Goal: Transaction & Acquisition: Purchase product/service

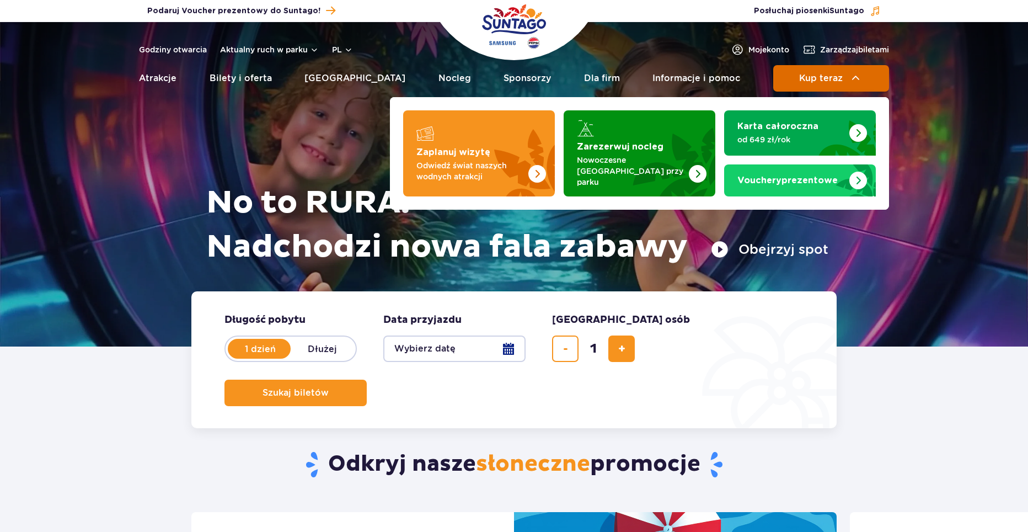
click at [850, 83] on img at bounding box center [855, 78] width 13 height 13
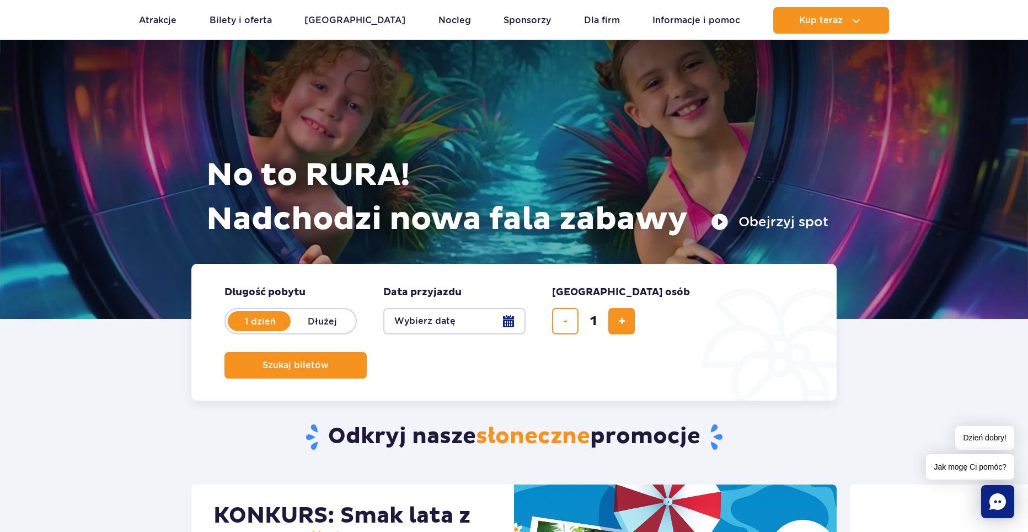
scroll to position [55, 0]
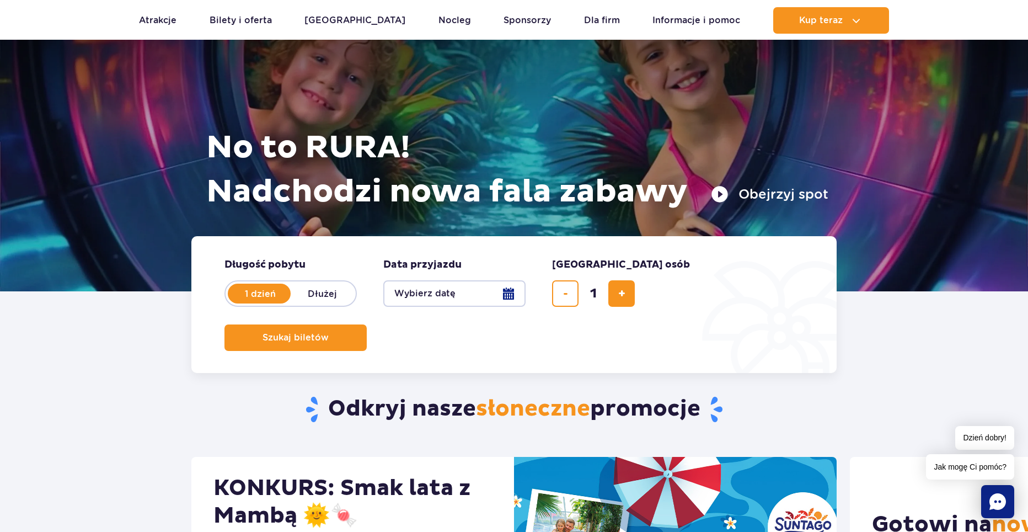
click at [509, 292] on button "Wybierz datę" at bounding box center [454, 293] width 142 height 26
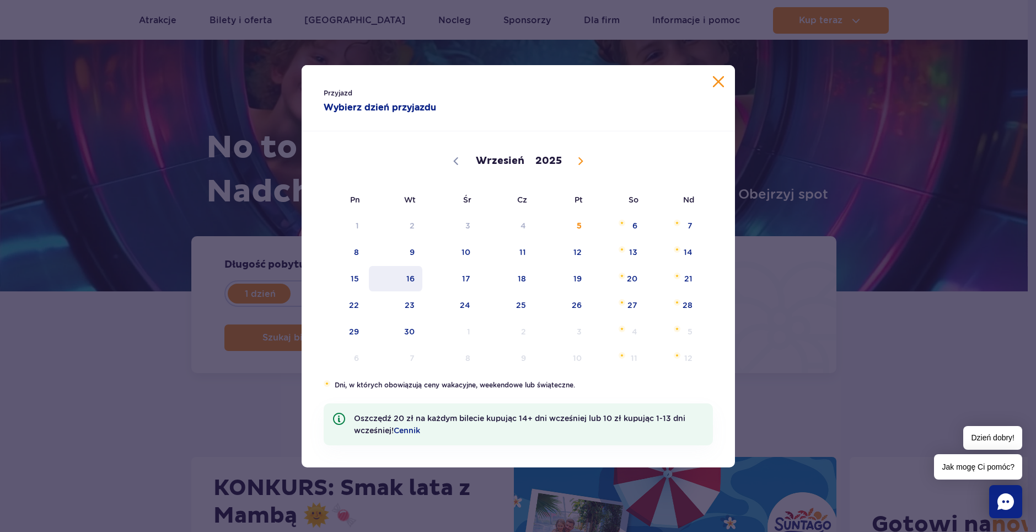
click at [408, 277] on span "16" at bounding box center [396, 278] width 56 height 25
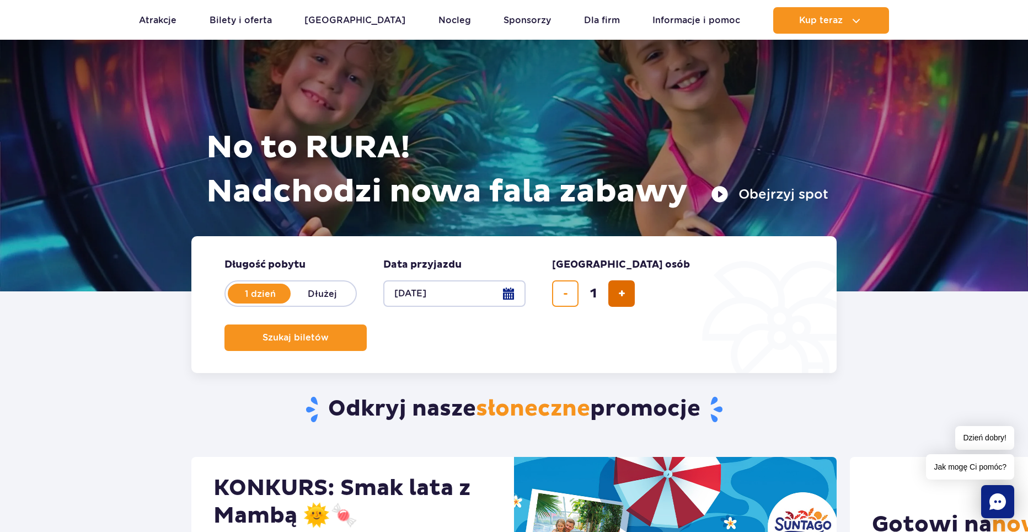
click at [618, 303] on button "dodaj bilet" at bounding box center [621, 293] width 26 height 26
type input "2"
click at [324, 333] on span "Szukaj biletów" at bounding box center [291, 338] width 66 height 10
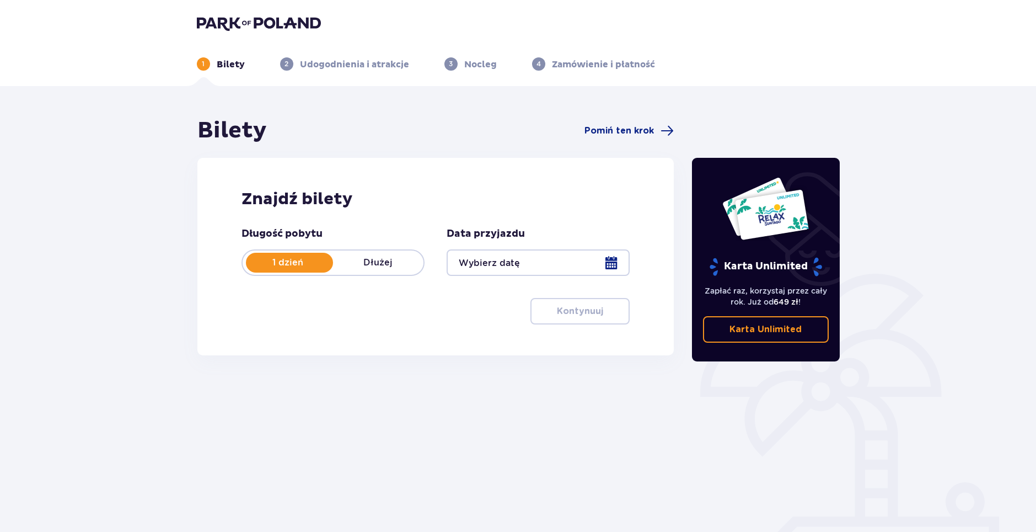
type input "[DATE]"
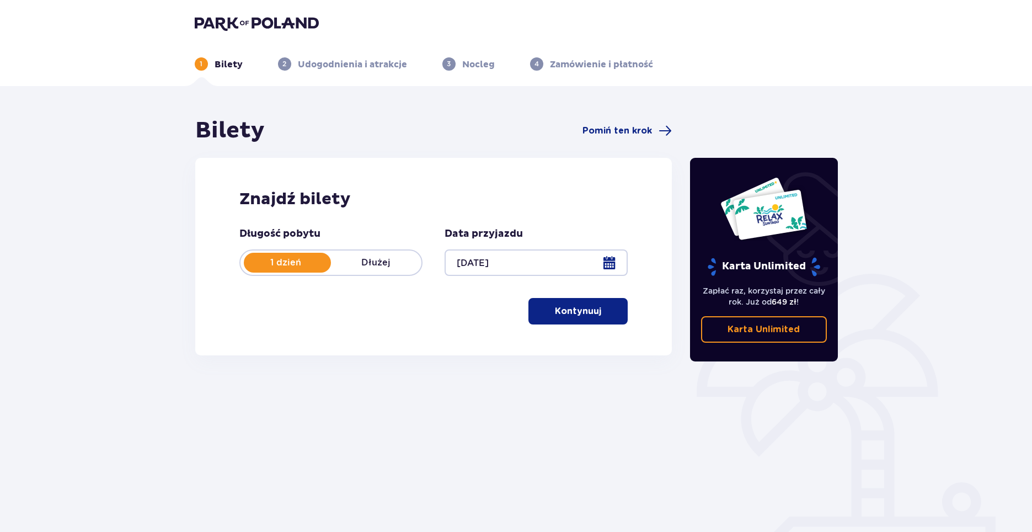
click at [555, 313] on p "Kontynuuj" at bounding box center [578, 311] width 46 height 12
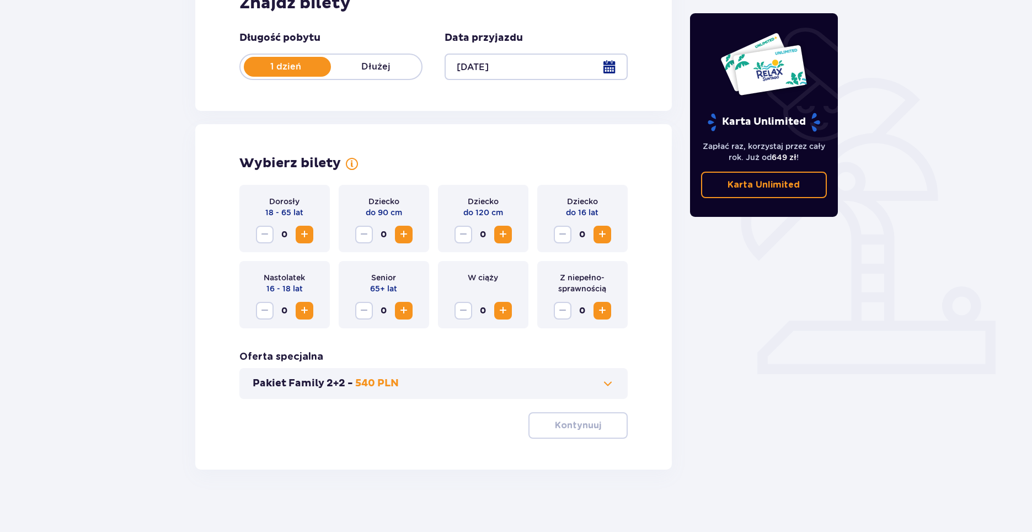
scroll to position [200, 0]
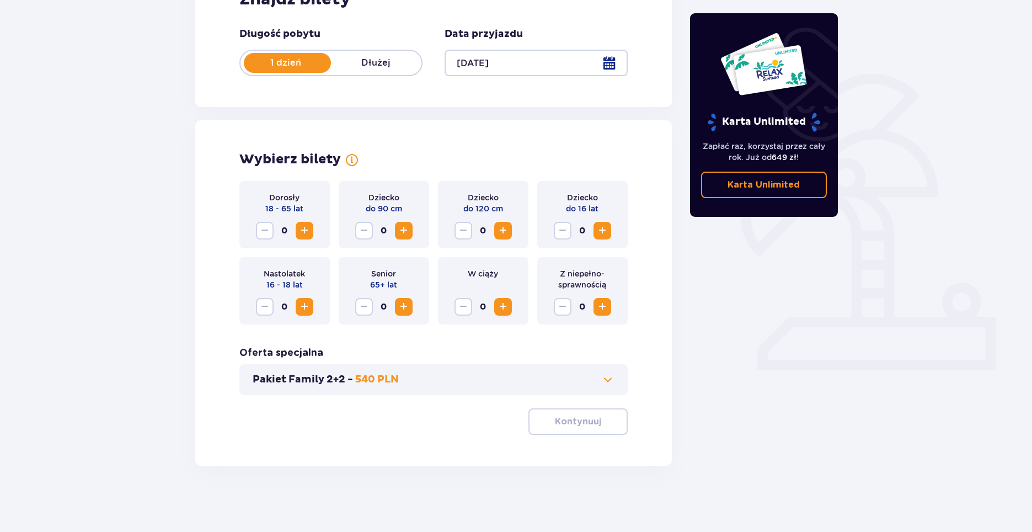
click at [306, 229] on span "Increase" at bounding box center [304, 230] width 13 height 13
click at [379, 382] on p "540 PLN" at bounding box center [377, 379] width 44 height 13
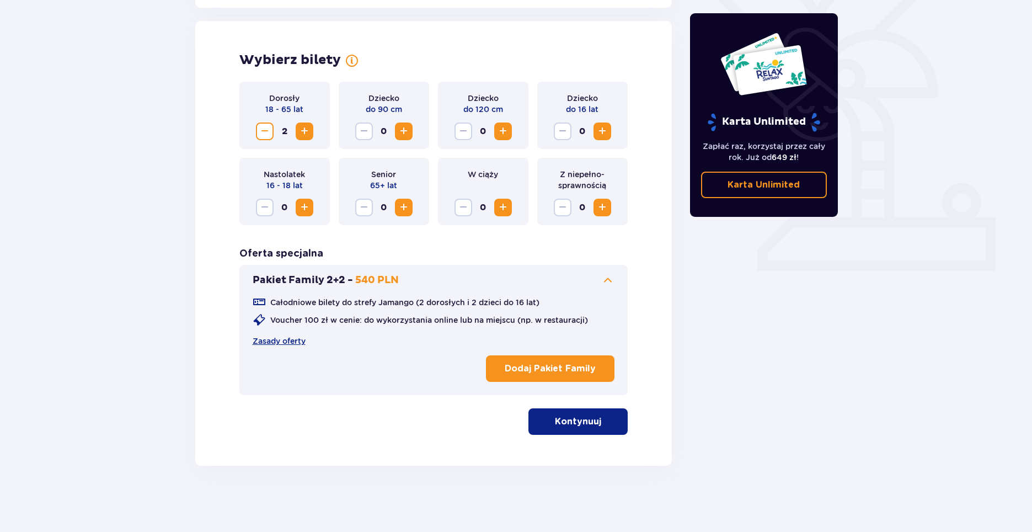
click at [429, 276] on button "Pakiet Family 2+2 - 540 PLN" at bounding box center [434, 280] width 362 height 13
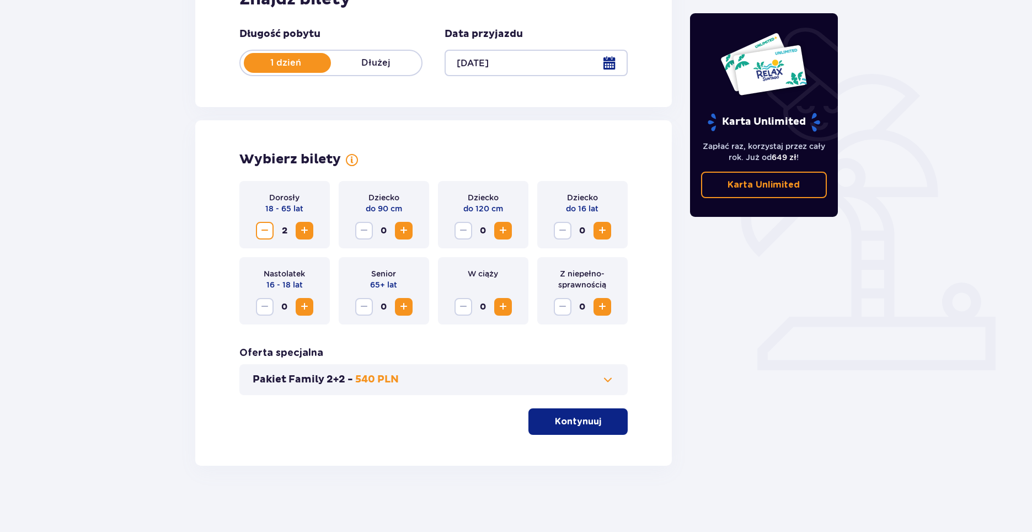
click at [568, 413] on button "Kontynuuj" at bounding box center [577, 421] width 99 height 26
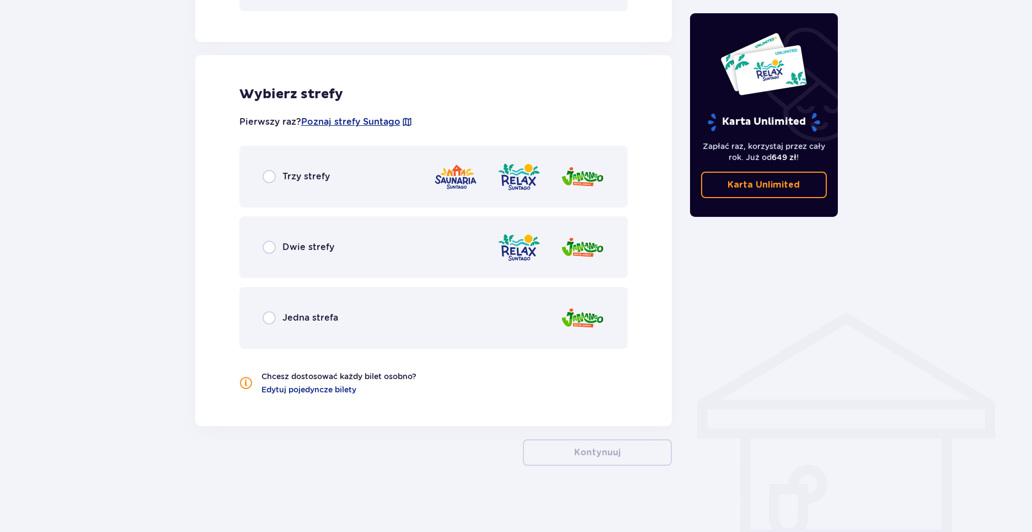
click at [302, 184] on div "Trzy strefy" at bounding box center [433, 177] width 389 height 62
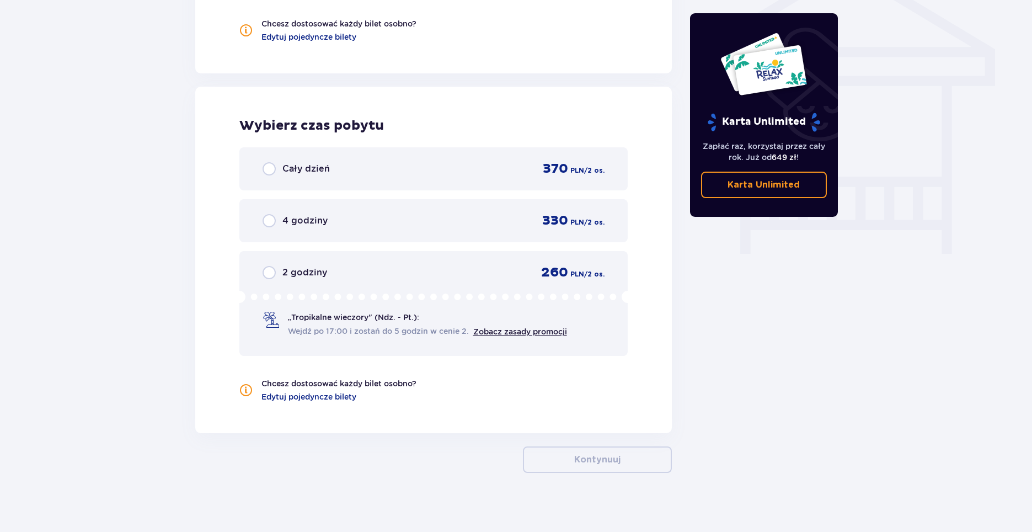
scroll to position [943, 0]
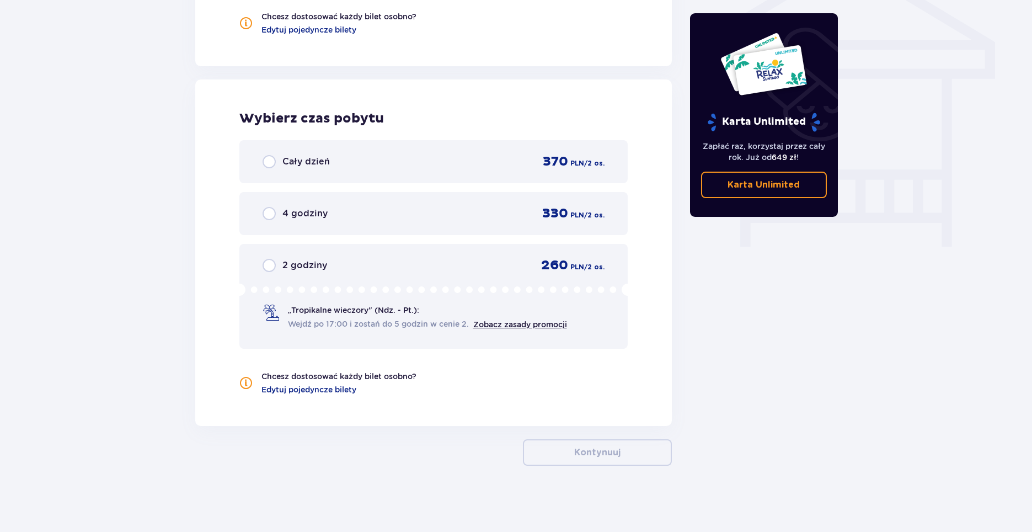
click at [317, 163] on p "Cały dzień" at bounding box center [305, 162] width 47 height 12
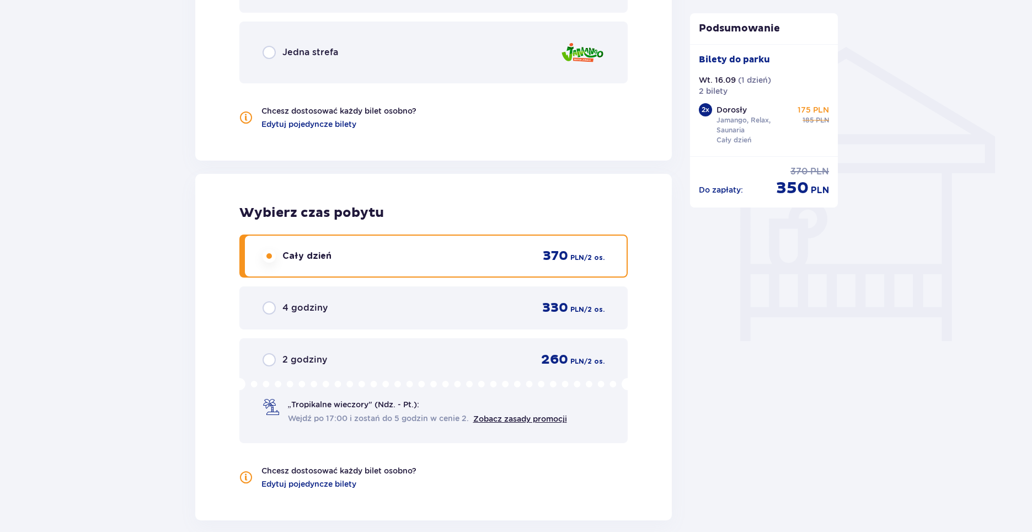
scroll to position [1005, 0]
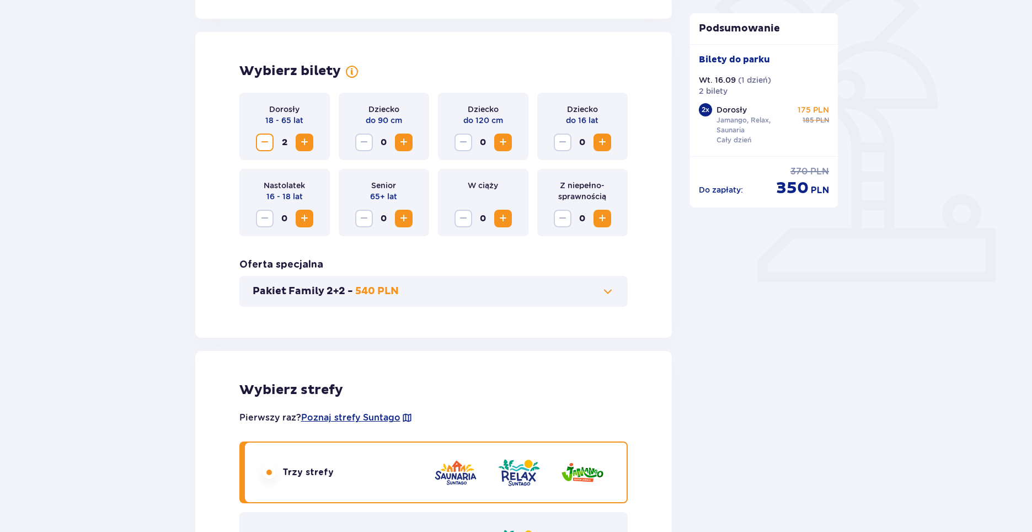
click at [261, 139] on span "Decrease" at bounding box center [264, 142] width 13 height 13
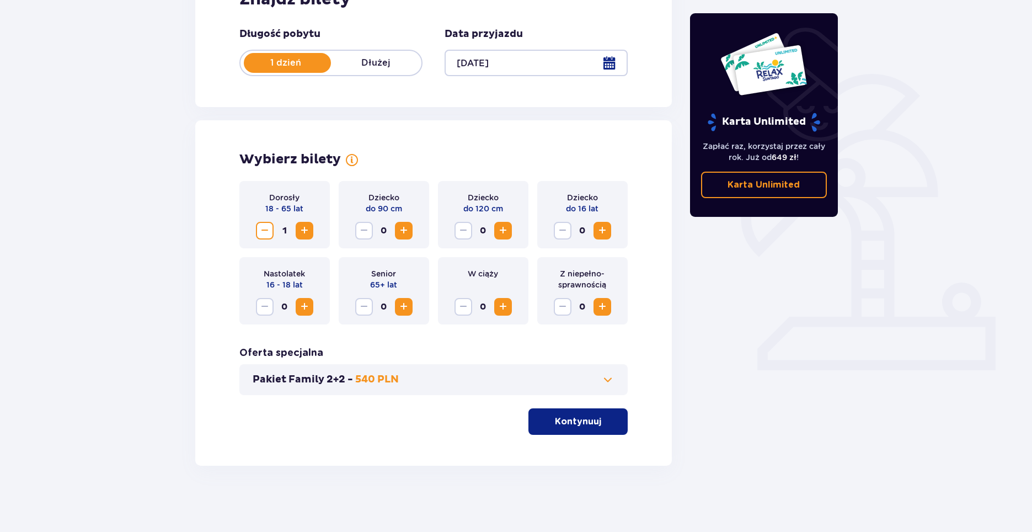
click at [298, 233] on span "Increase" at bounding box center [304, 230] width 13 height 13
click at [566, 423] on p "Kontynuuj" at bounding box center [578, 421] width 46 height 12
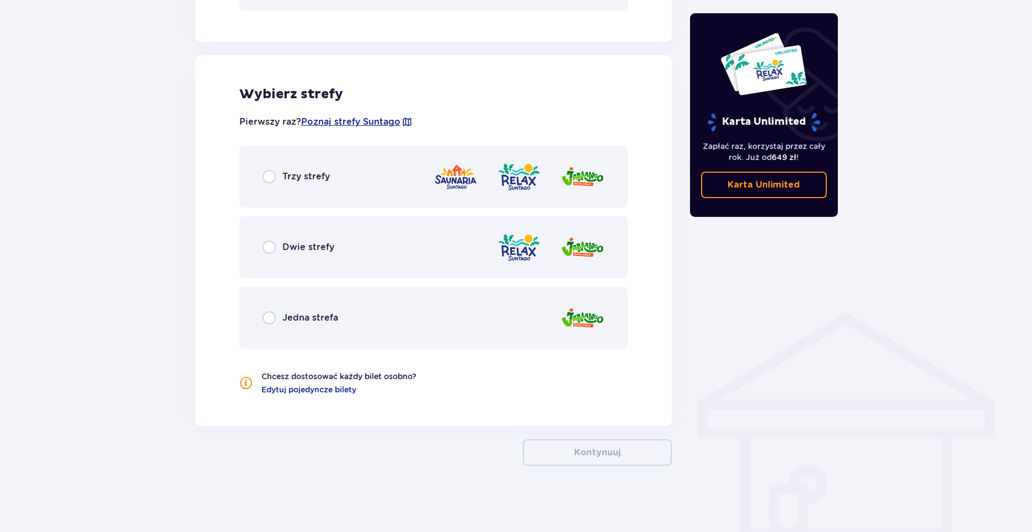
click at [291, 153] on div "Trzy strefy" at bounding box center [433, 177] width 389 height 62
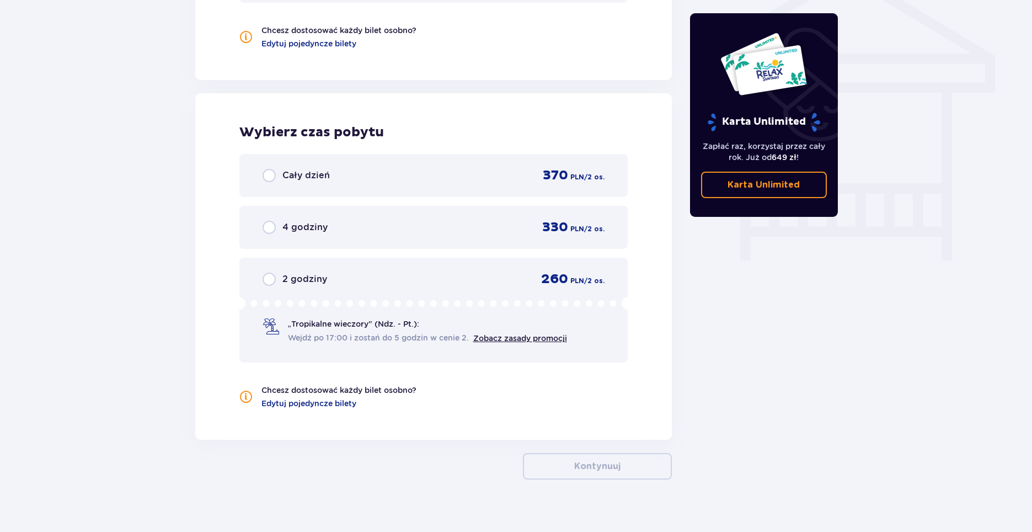
scroll to position [943, 0]
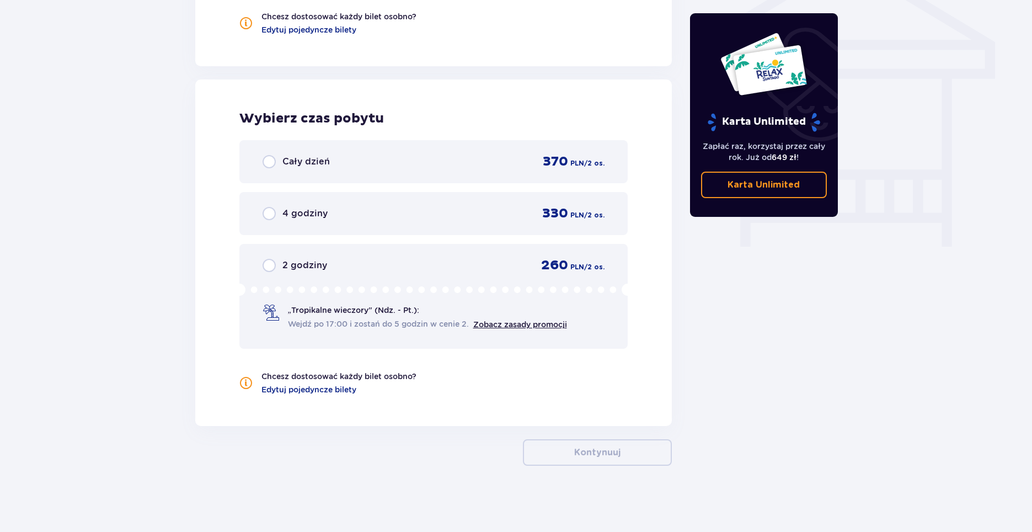
click at [312, 164] on p "Cały dzień" at bounding box center [305, 162] width 47 height 12
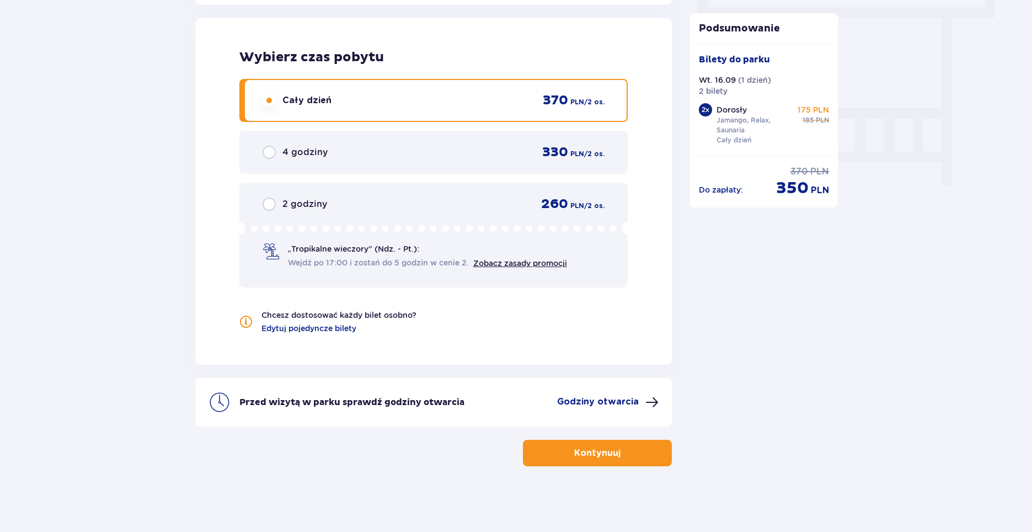
scroll to position [1005, 0]
click at [596, 449] on p "Kontynuuj" at bounding box center [597, 452] width 46 height 12
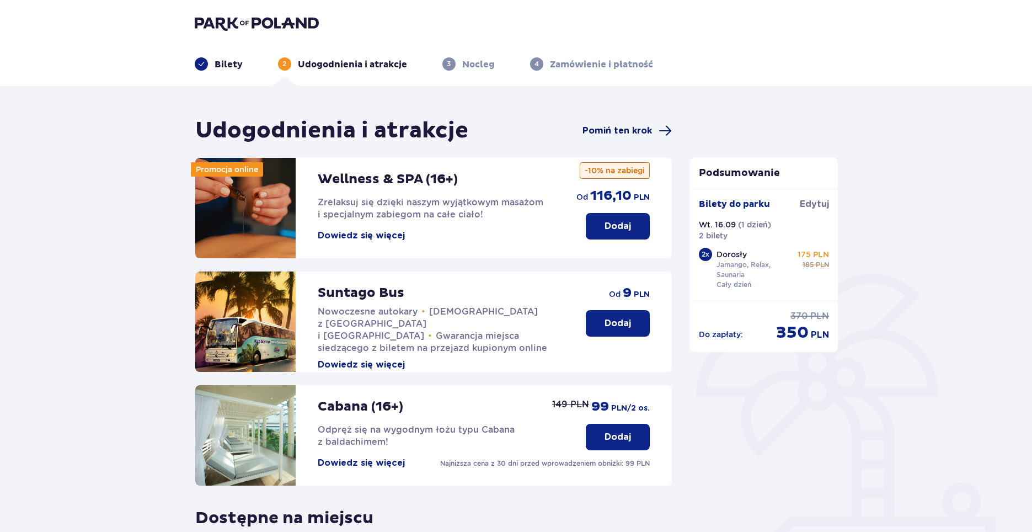
click at [603, 129] on span "Pomiń ten krok" at bounding box center [616, 131] width 69 height 12
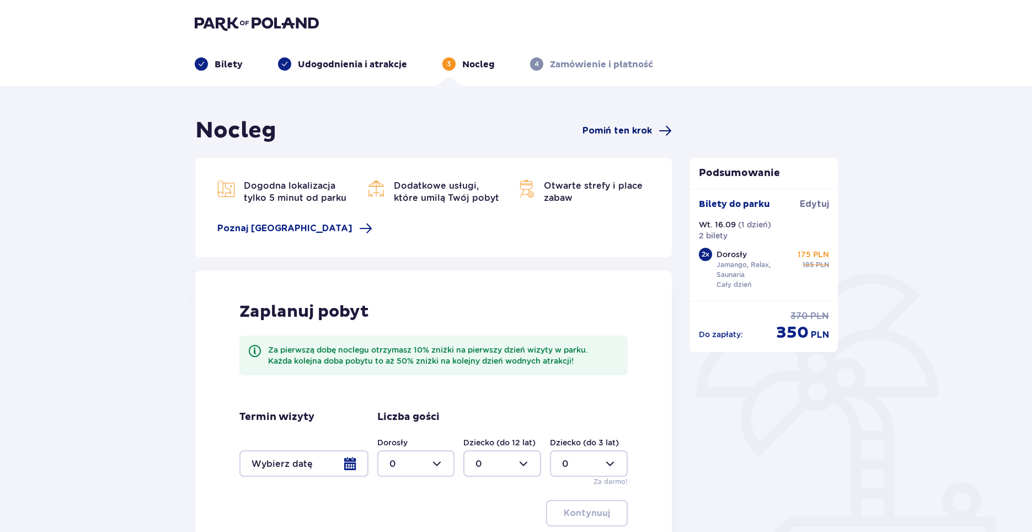
click at [618, 132] on span "Pomiń ten krok" at bounding box center [616, 131] width 69 height 12
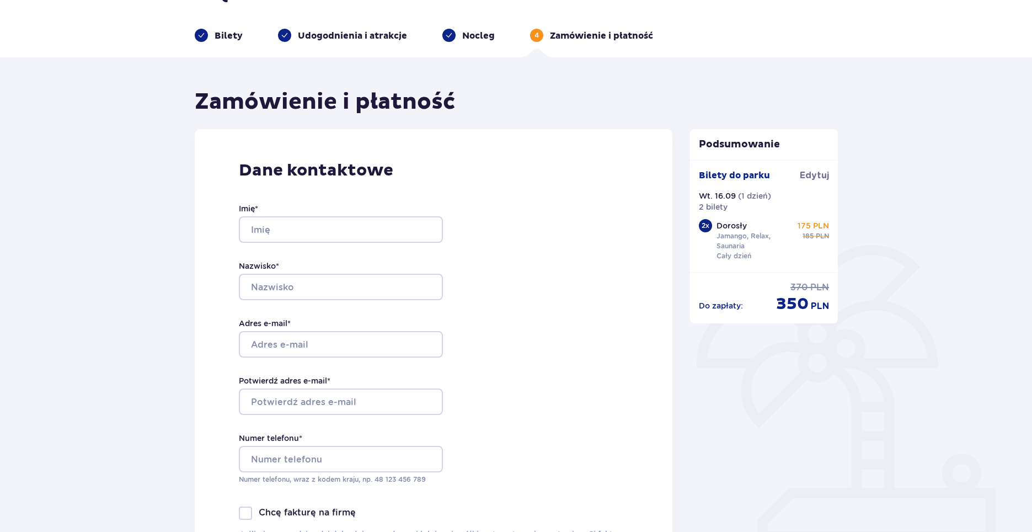
scroll to position [55, 0]
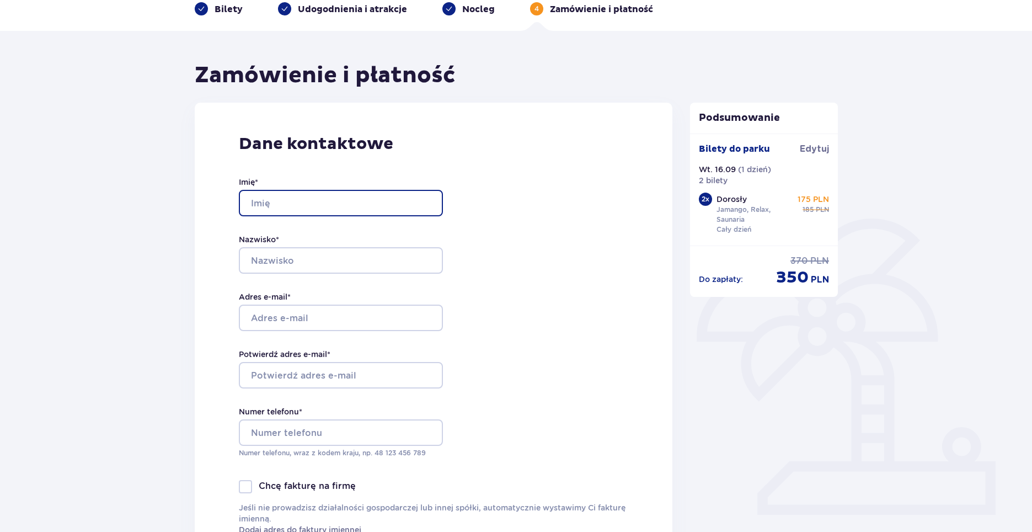
click at [319, 206] on input "Imię *" at bounding box center [341, 203] width 204 height 26
type input "Jakub"
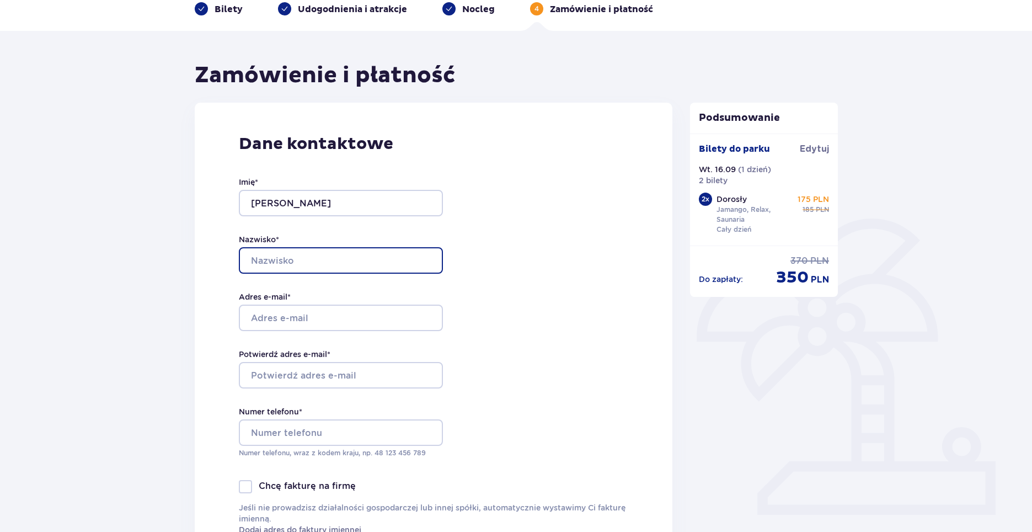
click at [307, 260] on input "Nazwisko *" at bounding box center [341, 260] width 204 height 26
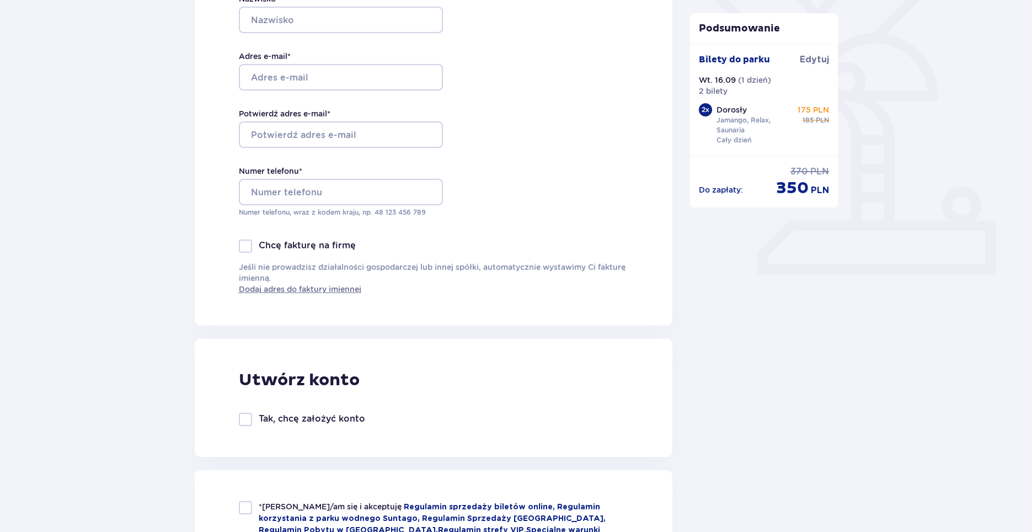
scroll to position [0, 0]
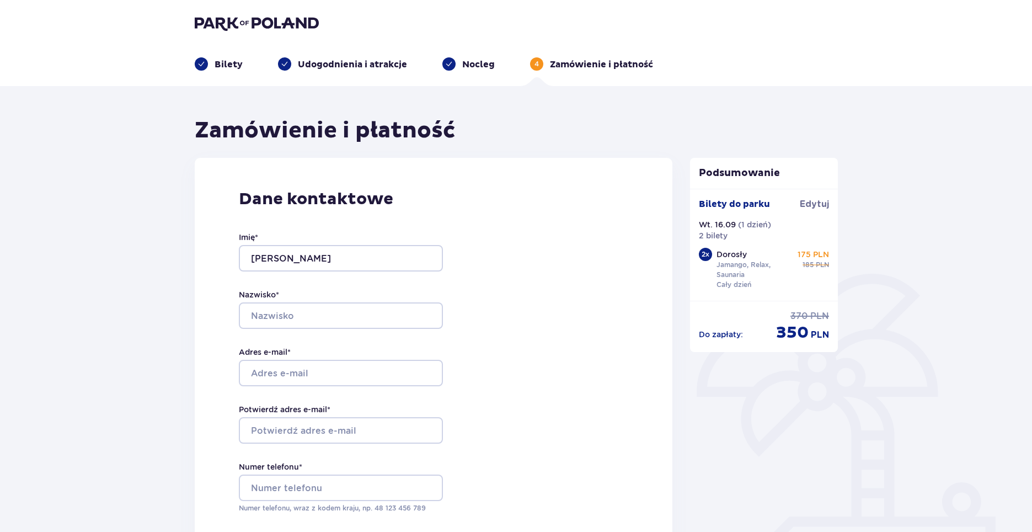
click at [229, 23] on img at bounding box center [257, 22] width 124 height 15
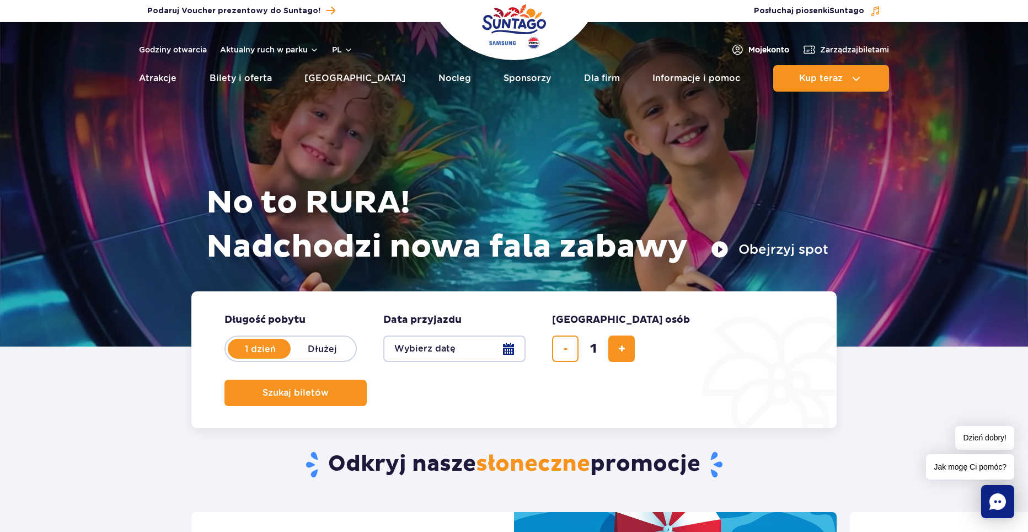
click at [764, 53] on span "Moje konto" at bounding box center [768, 49] width 41 height 11
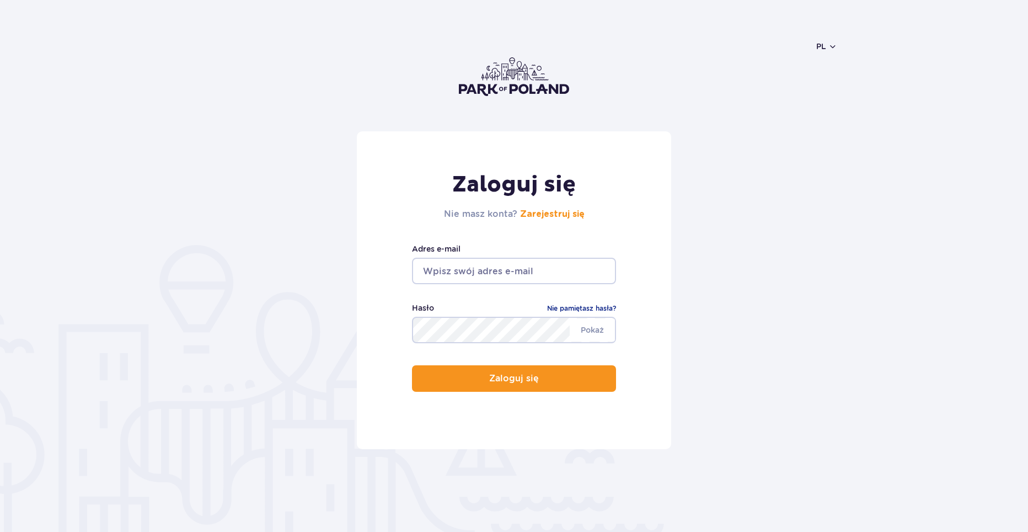
click at [523, 260] on input "email" at bounding box center [514, 271] width 204 height 26
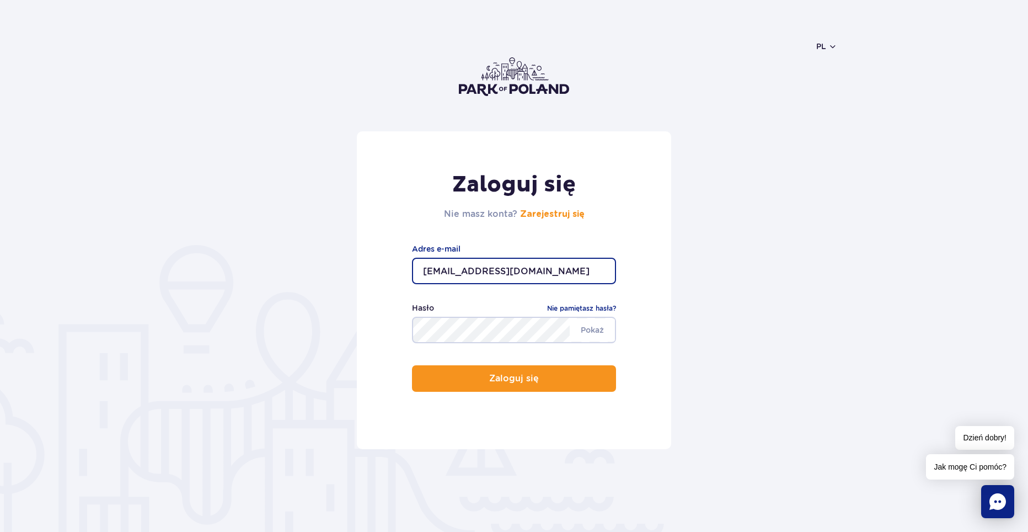
drag, startPoint x: 458, startPoint y: 275, endPoint x: 205, endPoint y: 270, distance: 253.2
click at [205, 270] on form "Zaloguj się Nie masz konta? Zarejestruj się s31418@pjwstk.edu.pl Adres e-mail P…" at bounding box center [514, 290] width 646 height 318
type input "j.balinski@wp.pl"
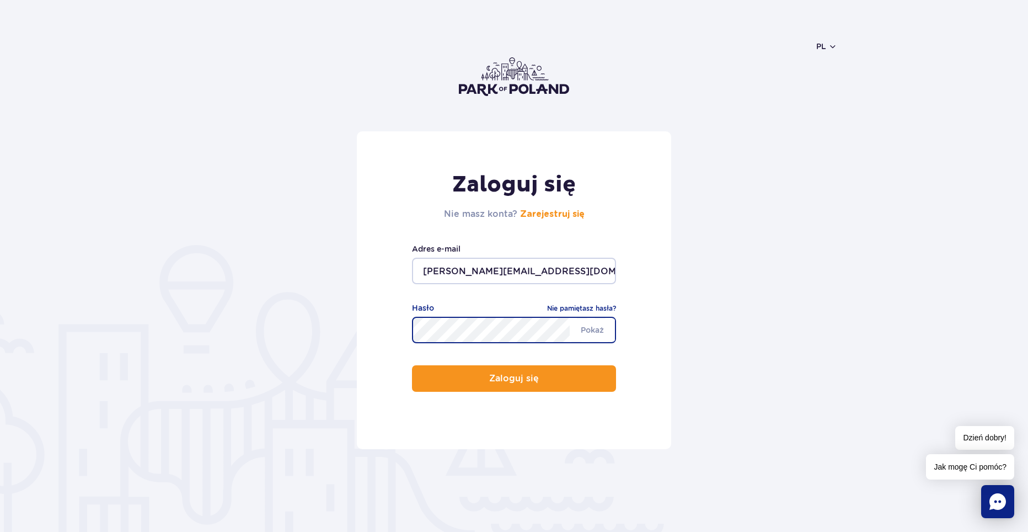
click at [412, 365] on button "Zaloguj się" at bounding box center [514, 378] width 204 height 26
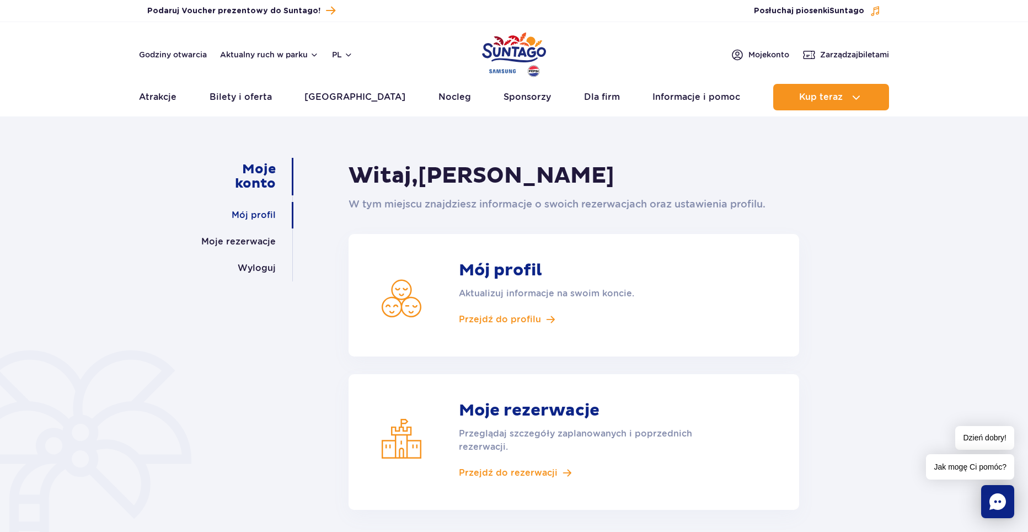
click at [259, 210] on link "Mój profil" at bounding box center [254, 215] width 44 height 26
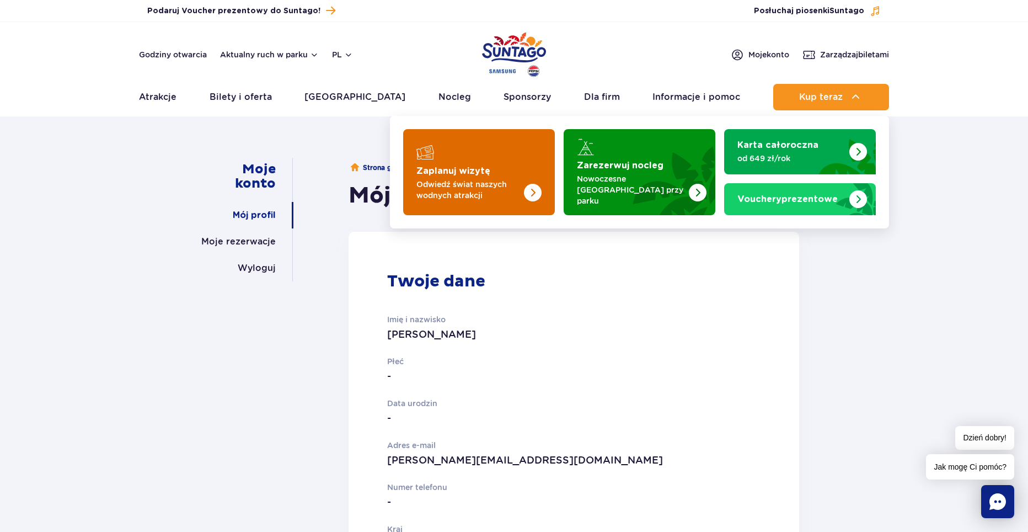
click at [541, 184] on img "Zaplanuj wizytę" at bounding box center [533, 193] width 18 height 18
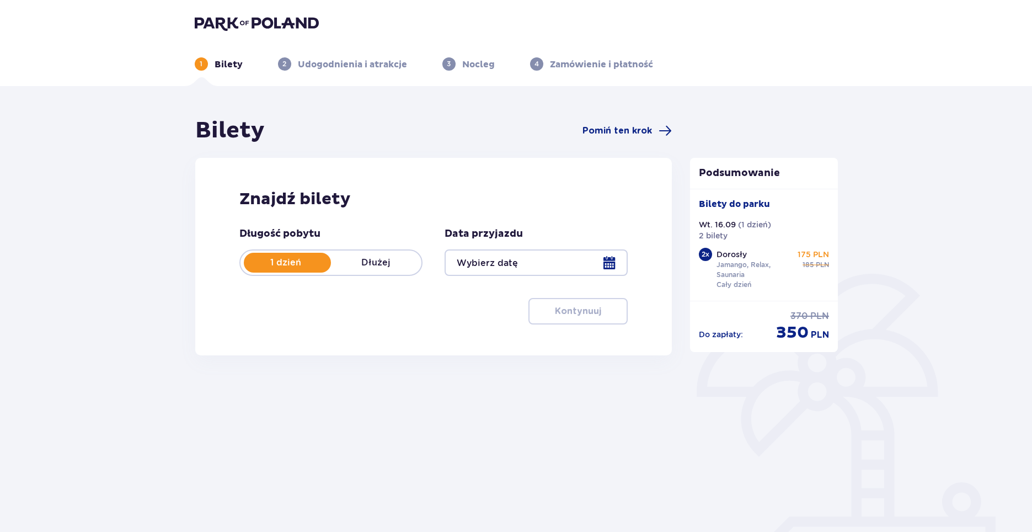
type input "[DATE]"
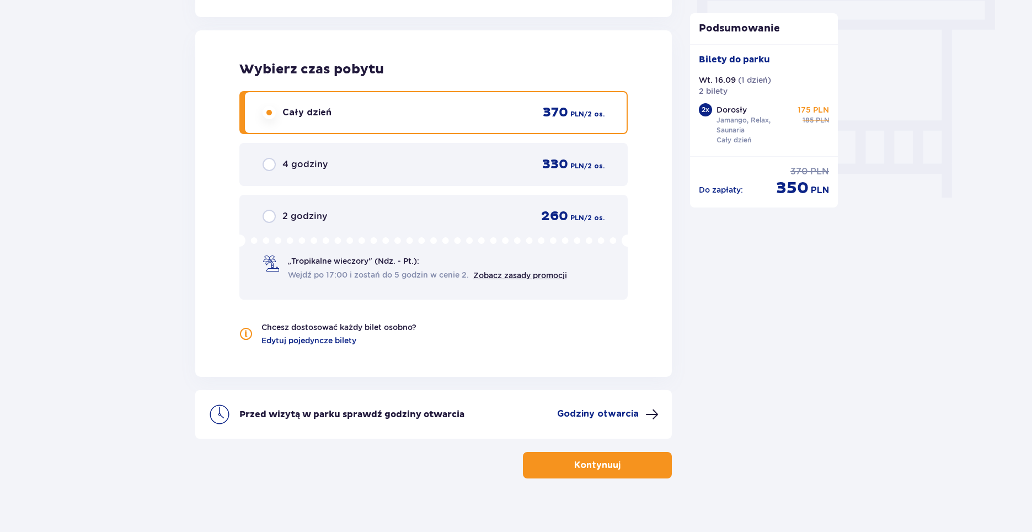
scroll to position [1005, 0]
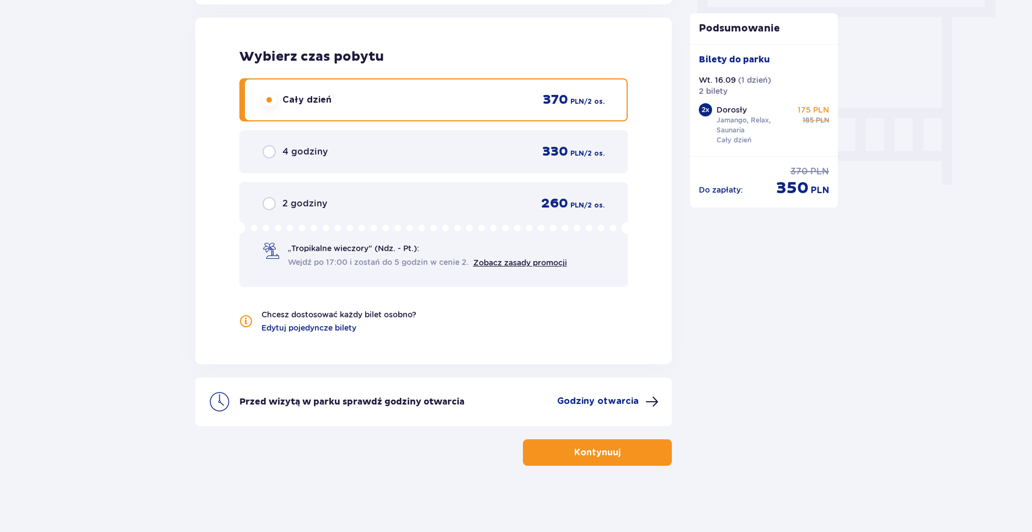
click at [641, 453] on button "Kontynuuj" at bounding box center [597, 452] width 149 height 26
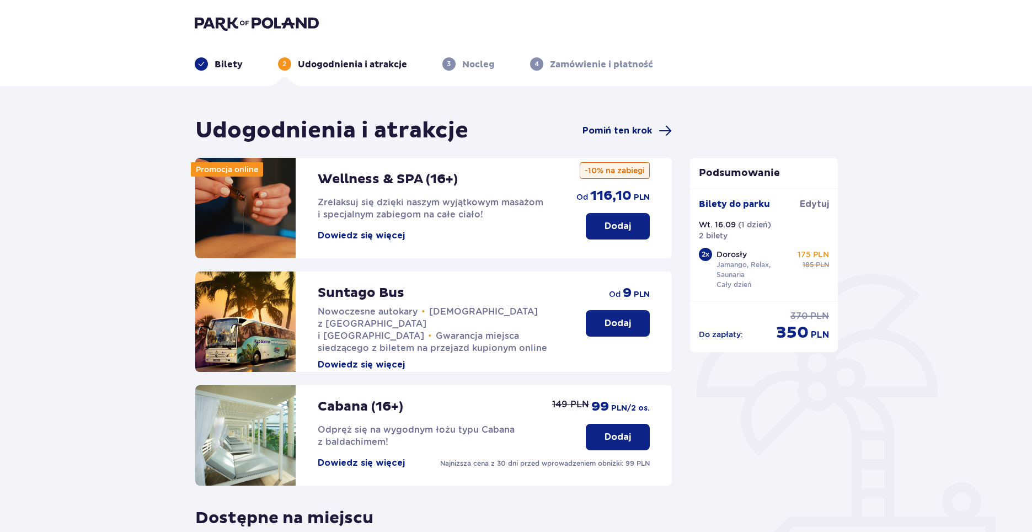
click at [655, 136] on span "Pomiń ten krok" at bounding box center [626, 130] width 89 height 13
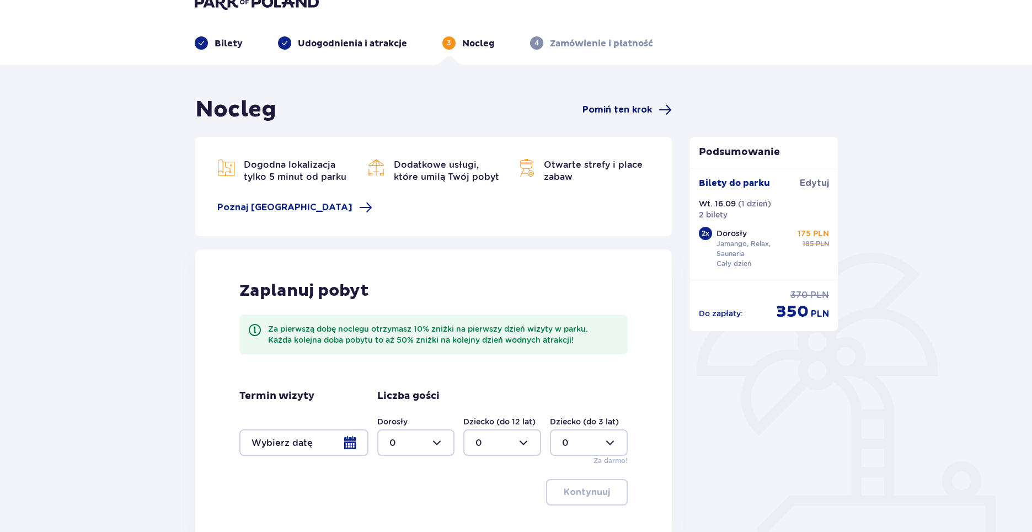
click at [624, 109] on span "Pomiń ten krok" at bounding box center [616, 110] width 69 height 12
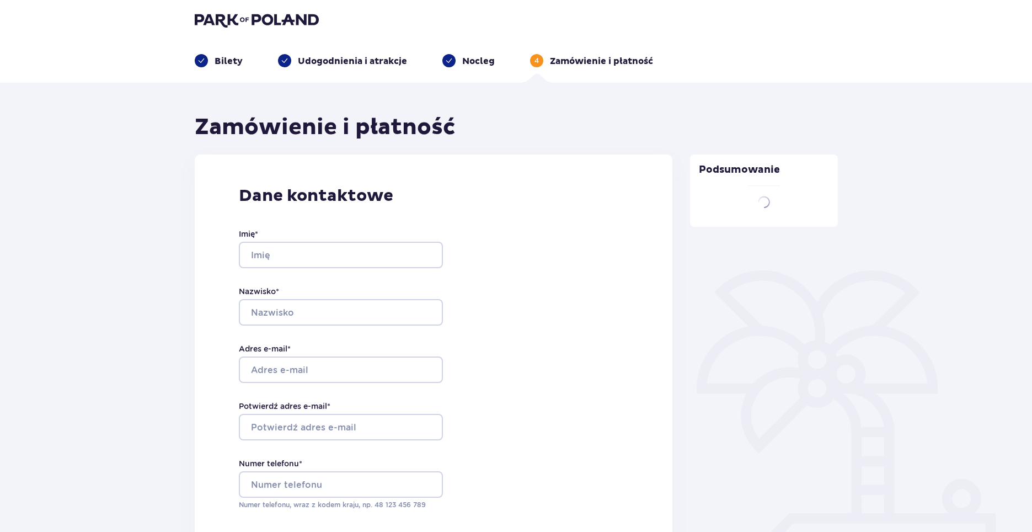
type input "Jakub"
type input "Baliński"
type input "[PERSON_NAME][EMAIL_ADDRESS][DOMAIN_NAME]"
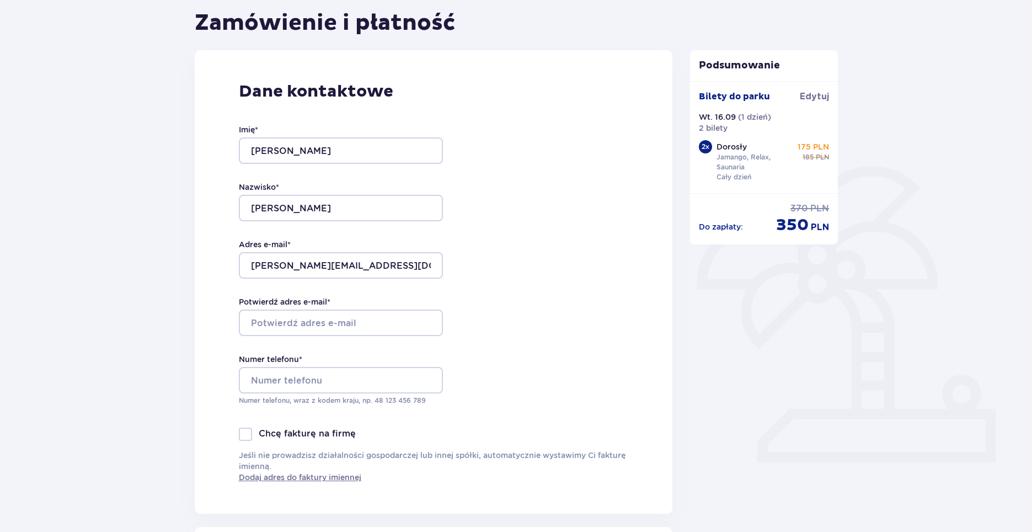
scroll to position [110, 0]
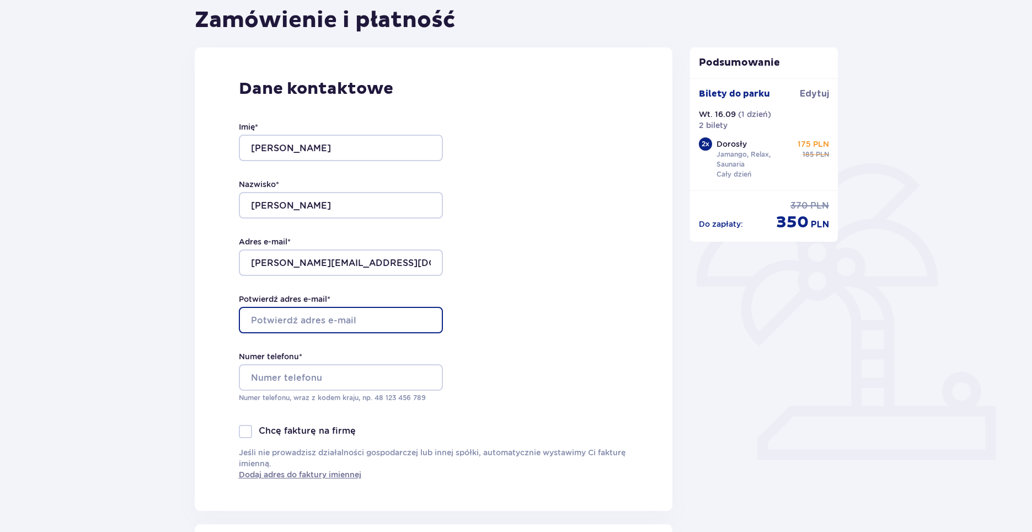
click at [312, 322] on input "Potwierdź adres e-mail *" at bounding box center [341, 320] width 204 height 26
type input "[PERSON_NAME][EMAIL_ADDRESS][DOMAIN_NAME]"
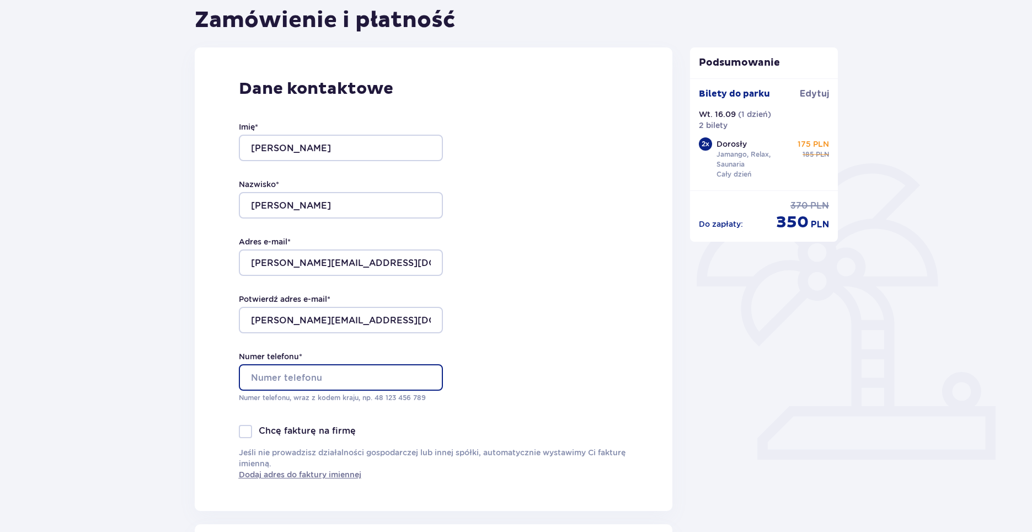
click at [299, 376] on input "Numer telefonu *" at bounding box center [341, 377] width 204 height 26
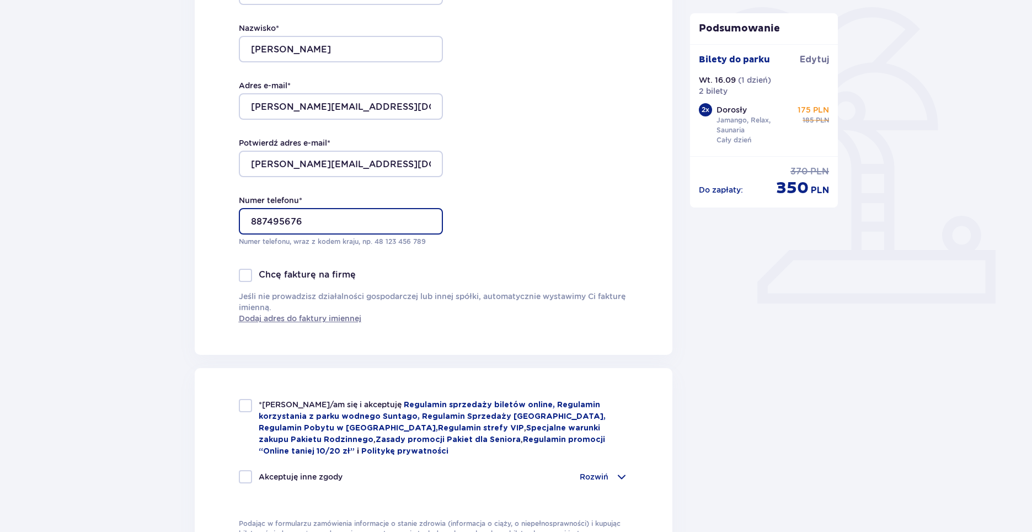
scroll to position [441, 0]
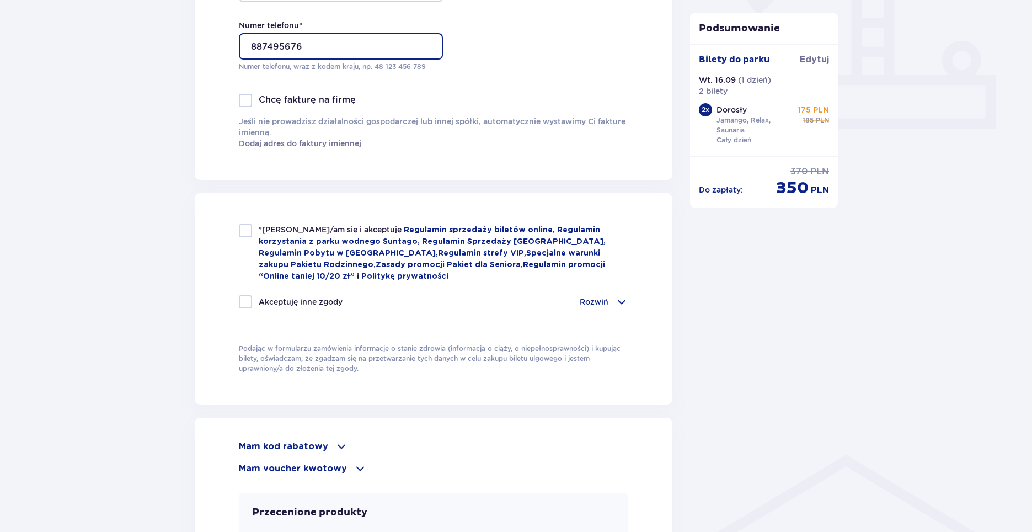
type input "887495676"
click at [254, 234] on div "*Zapoznałem/am się i akceptuję Regulamin sprzedaży biletów online, Regulamin ko…" at bounding box center [434, 253] width 390 height 58
checkbox input "true"
click at [625, 321] on div "*Zapoznałem/am się i akceptuję Regulamin sprzedaży biletów online, Regulamin ko…" at bounding box center [434, 298] width 390 height 149
click at [615, 308] on div "Akceptuję inne zgody Rozwiń Chcę otrzymywać od Global Parks Poland Sp. z o.o. z…" at bounding box center [434, 308] width 390 height 26
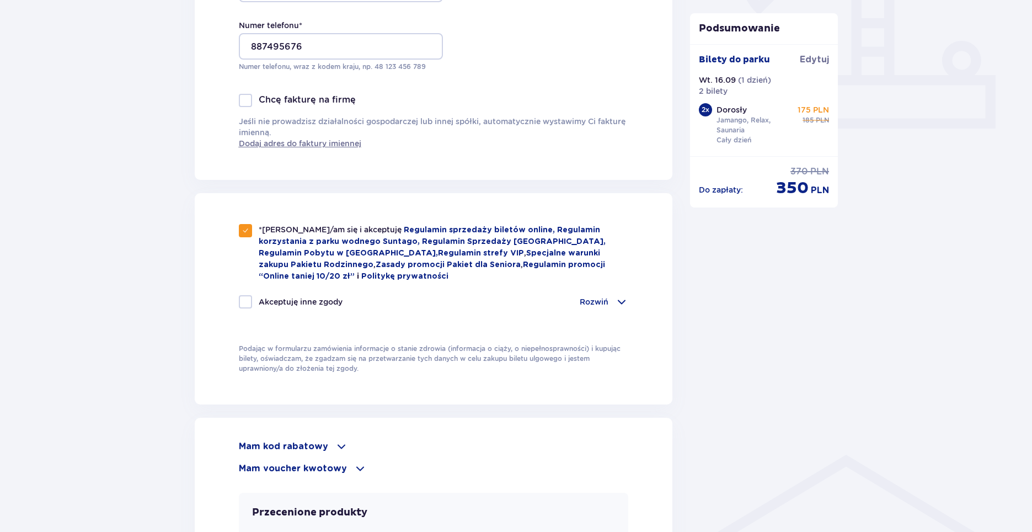
click at [633, 300] on div "*Zapoznałem/am się i akceptuję Regulamin sprzedaży biletów online, Regulamin ko…" at bounding box center [434, 298] width 478 height 211
click at [598, 299] on p "Rozwiń" at bounding box center [594, 301] width 29 height 11
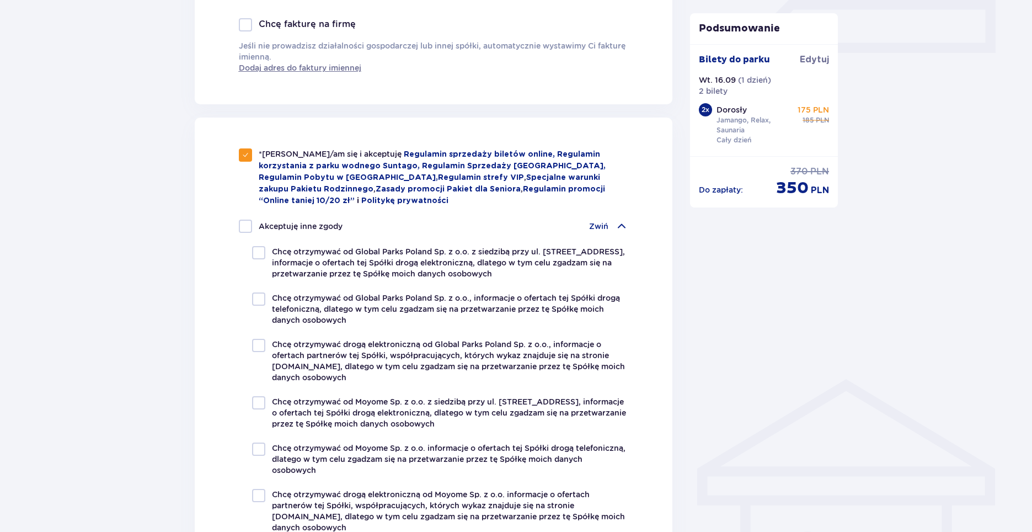
scroll to position [496, 0]
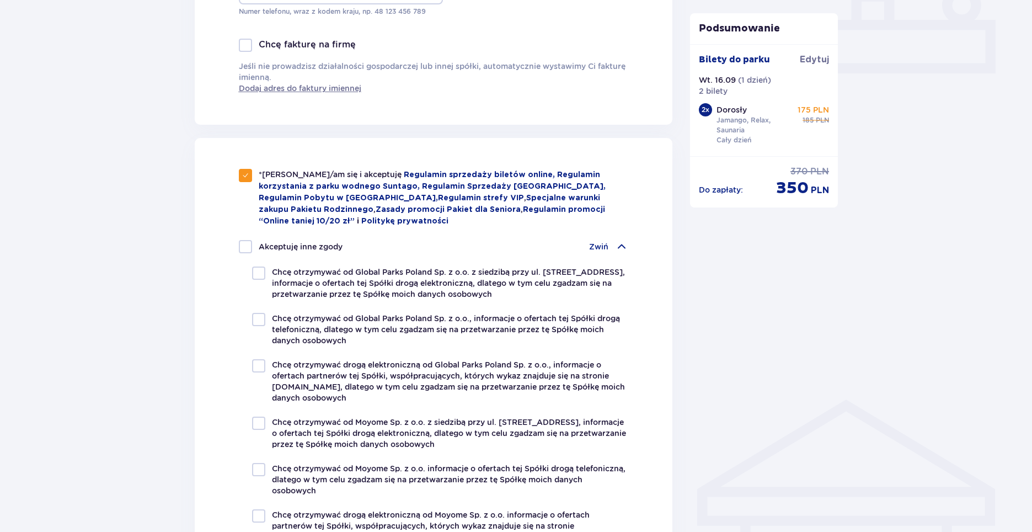
click at [611, 243] on div "Zwiń" at bounding box center [608, 246] width 39 height 13
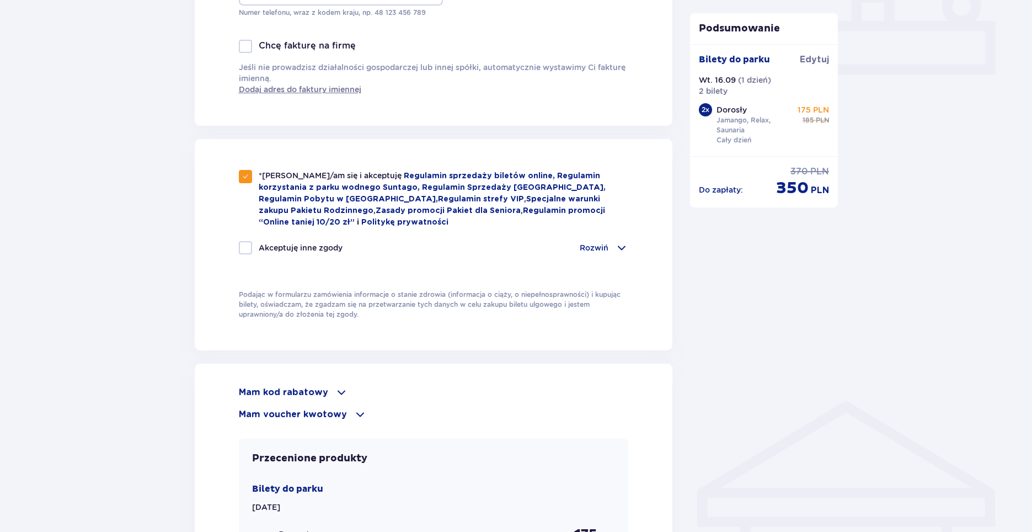
scroll to position [441, 0]
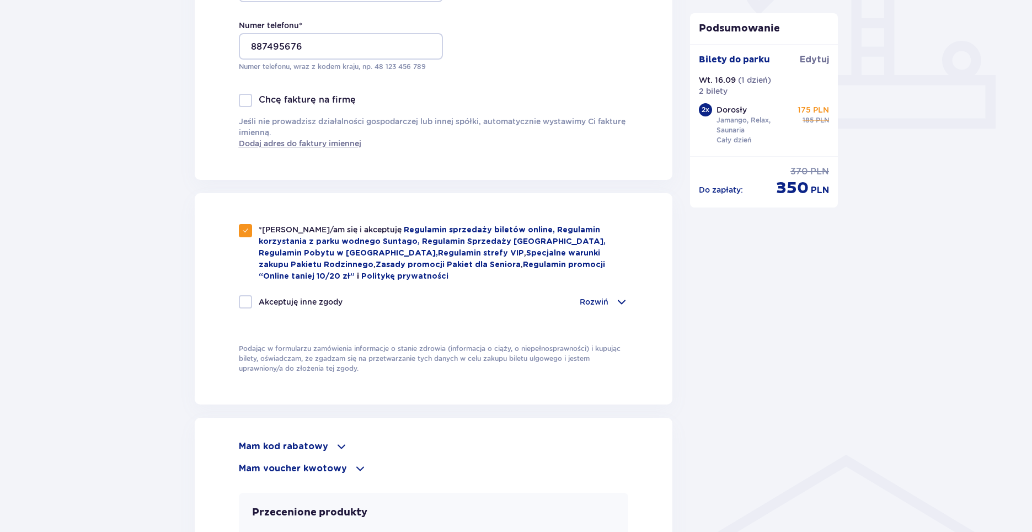
click at [605, 293] on div "*Zapoznałem/am się i akceptuję Regulamin sprzedaży biletów online, Regulamin ko…" at bounding box center [434, 273] width 390 height 98
click at [606, 295] on div "Rozwiń" at bounding box center [604, 301] width 49 height 13
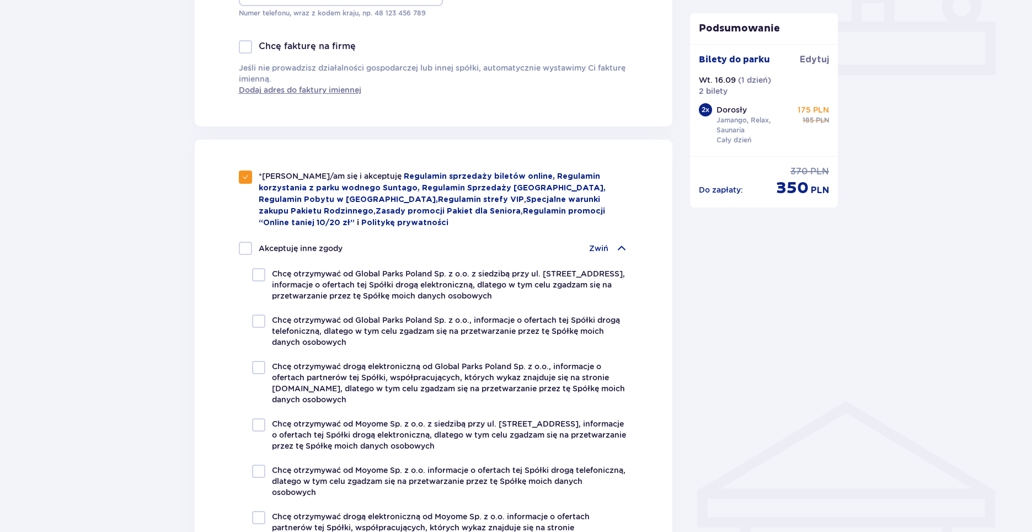
scroll to position [552, 0]
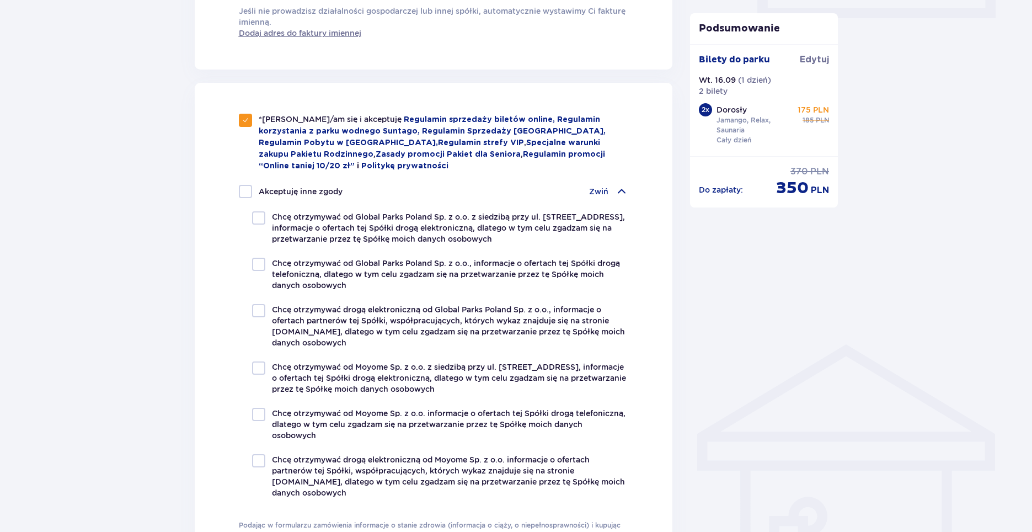
click at [621, 179] on div "*Zapoznałem/am się i akceptuję Regulamin sprzedaży biletów online, Regulamin ko…" at bounding box center [434, 306] width 390 height 384
click at [611, 185] on div "Zwiń" at bounding box center [608, 191] width 39 height 13
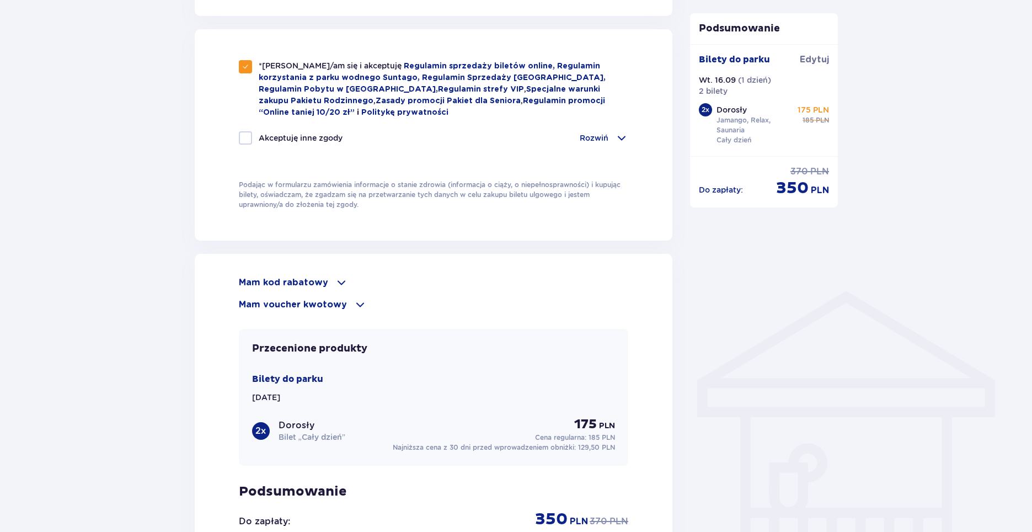
scroll to position [632, 0]
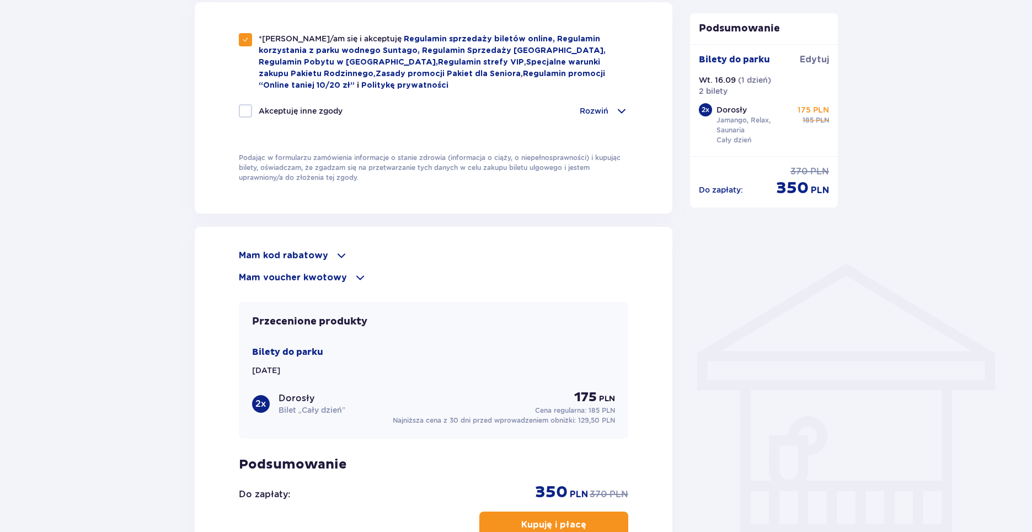
click at [319, 249] on p "Mam kod rabatowy" at bounding box center [283, 255] width 89 height 12
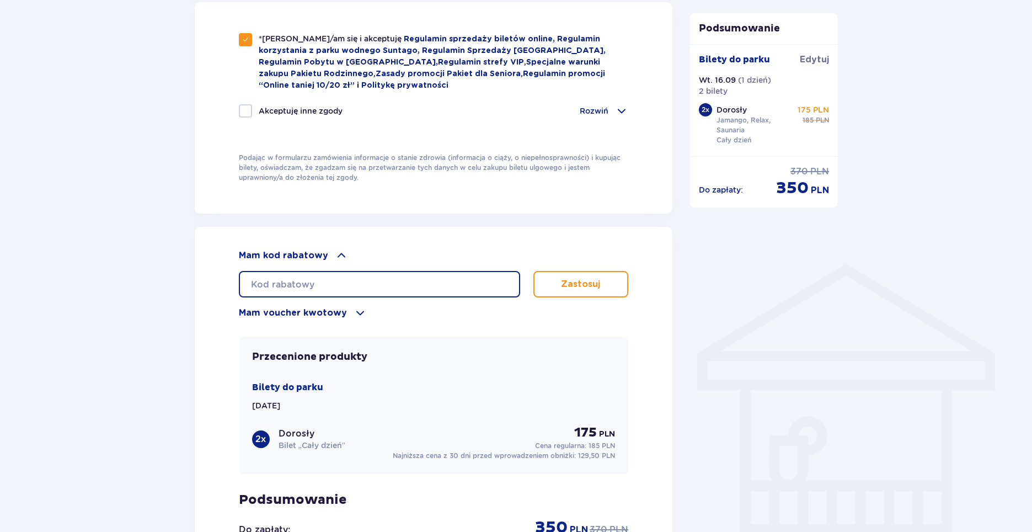
click at [308, 272] on input "text" at bounding box center [379, 284] width 281 height 26
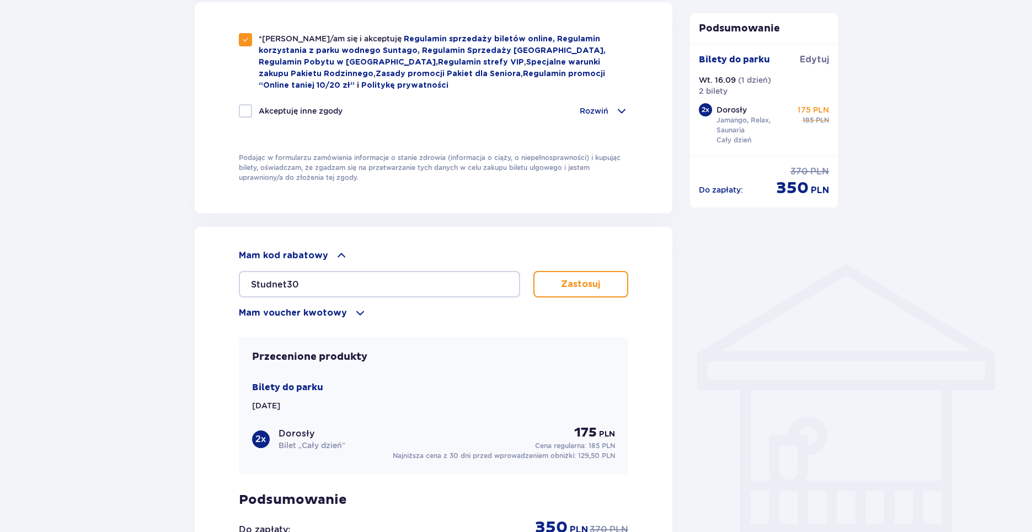
click at [575, 271] on button "Zastosuj" at bounding box center [580, 284] width 95 height 26
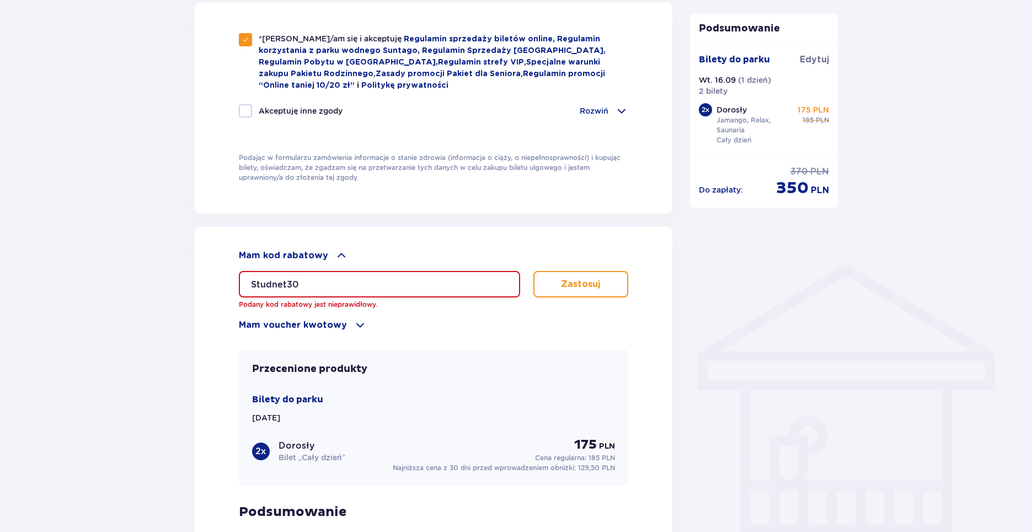
drag, startPoint x: 353, startPoint y: 283, endPoint x: 140, endPoint y: 274, distance: 213.1
click at [140, 274] on div "Zamówienie i płatność Dane kontaktowe Imię * Jakub Nazwisko * Baliński Adres e-…" at bounding box center [516, 100] width 1032 height 1293
paste input "studen"
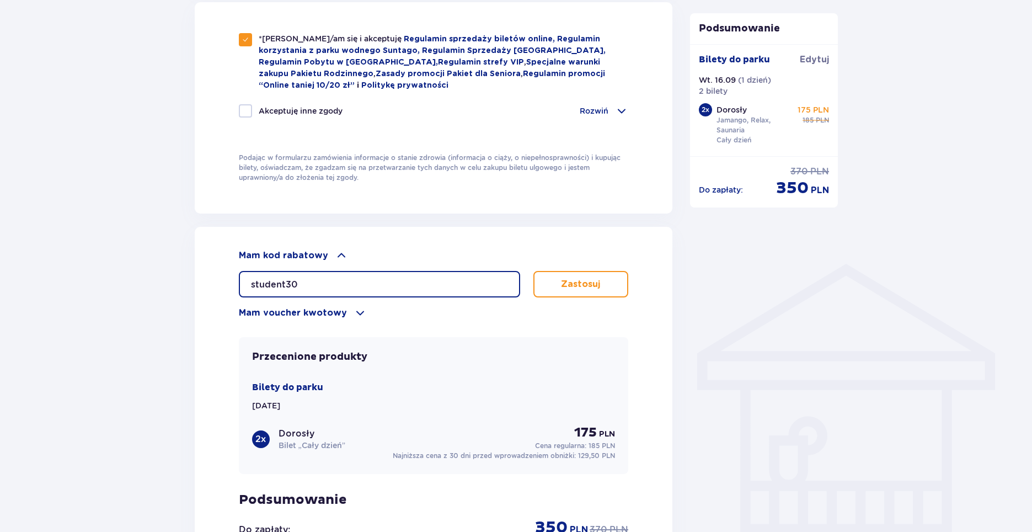
type input "student30"
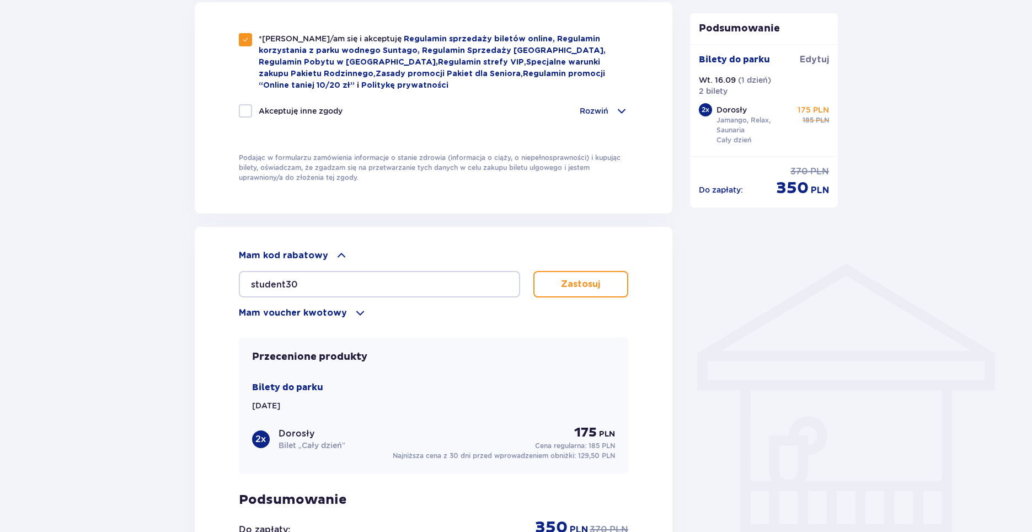
click at [585, 282] on p "Zastosuj" at bounding box center [580, 284] width 39 height 12
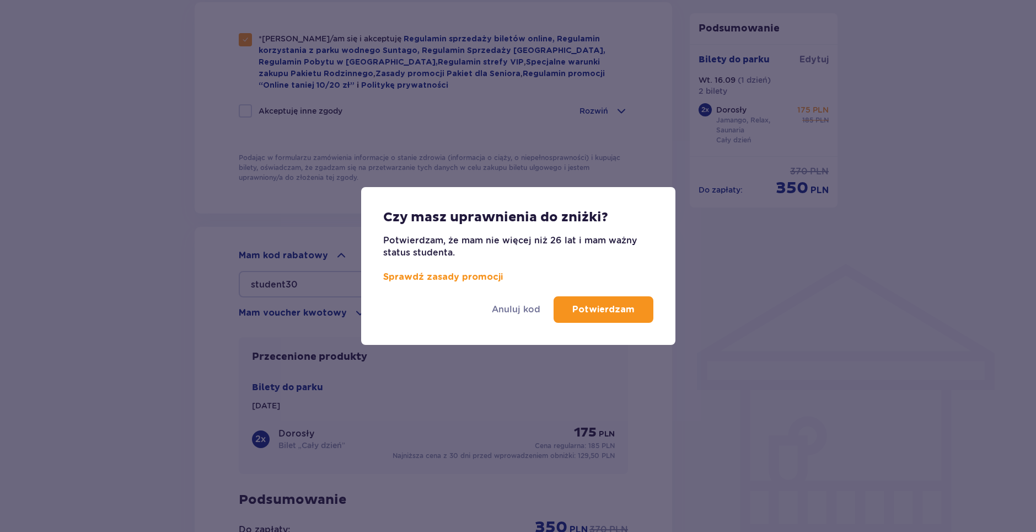
click at [604, 310] on p "Potwierdzam" at bounding box center [603, 309] width 62 height 12
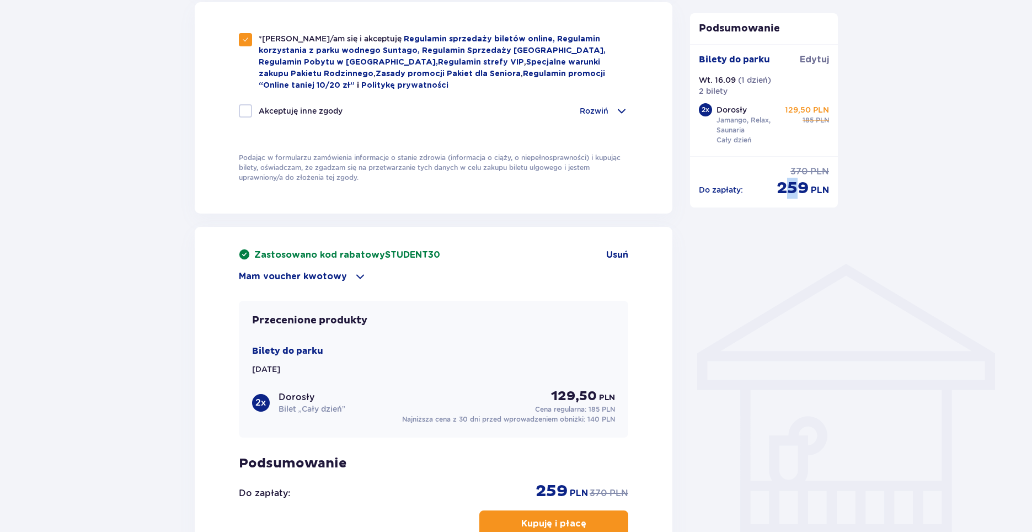
drag, startPoint x: 788, startPoint y: 184, endPoint x: 810, endPoint y: 245, distance: 65.1
click at [816, 220] on div "Podsumowanie Bilety do parku Edytuj Wt. 16.09 ( 1 dzień ) 2 bilety 2 x Dorosły …" at bounding box center [763, 64] width 165 height 1158
click at [805, 288] on div "Podsumowanie Bilety do parku Edytuj Wt. 16.09 ( 1 dzień ) 2 bilety 2 x Dorosły …" at bounding box center [763, 64] width 165 height 1158
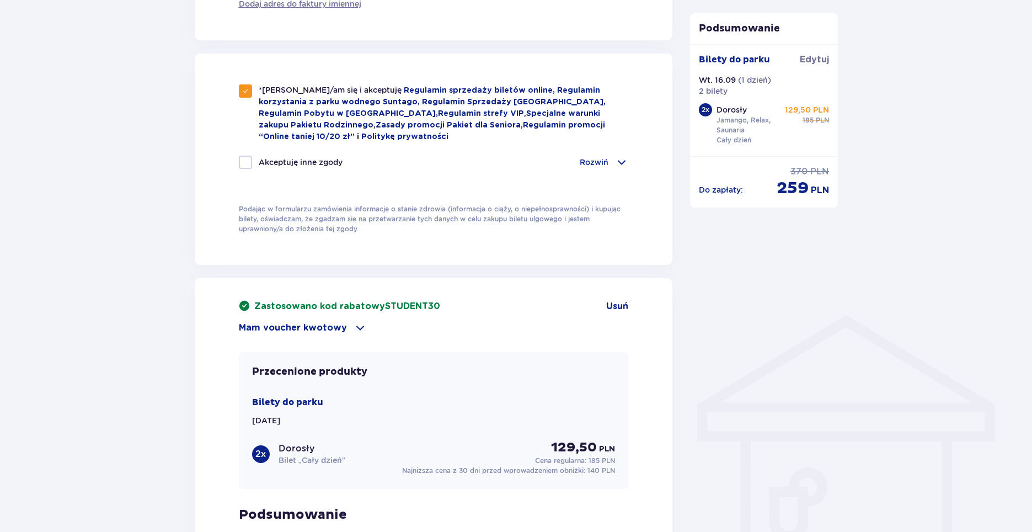
scroll to position [577, 0]
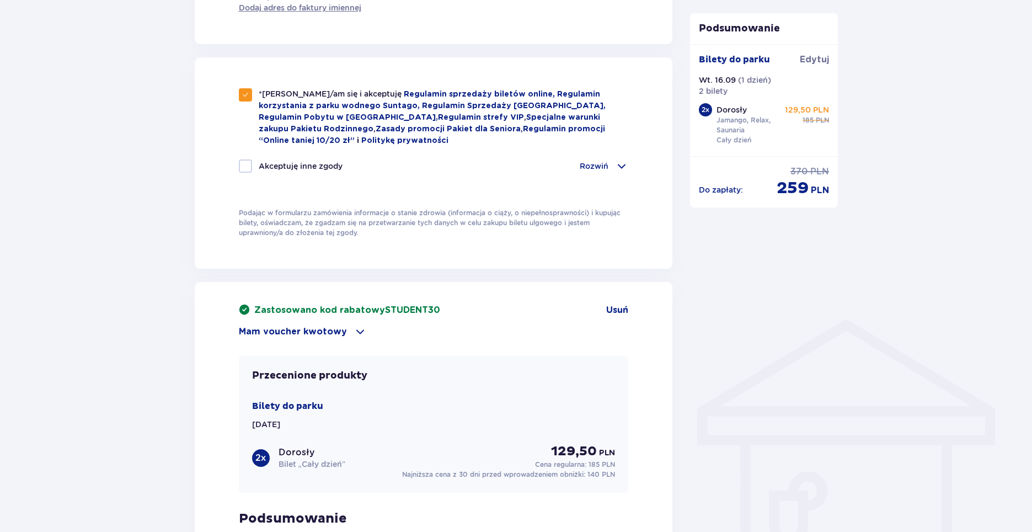
click at [309, 320] on div "Zastosowano kod rabatowy STUDENT30 Usuń Mam voucher kwotowy Zastosuj" at bounding box center [434, 321] width 390 height 34
click at [309, 329] on p "Mam voucher kwotowy" at bounding box center [293, 331] width 108 height 12
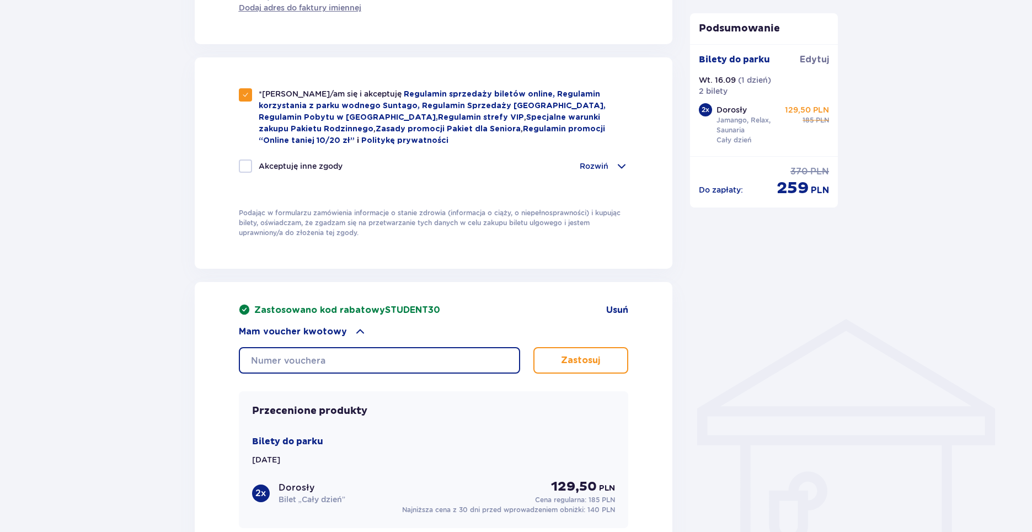
click at [308, 356] on input "text" at bounding box center [379, 360] width 281 height 26
paste input "0640001107368924"
type input "0640001107368924"
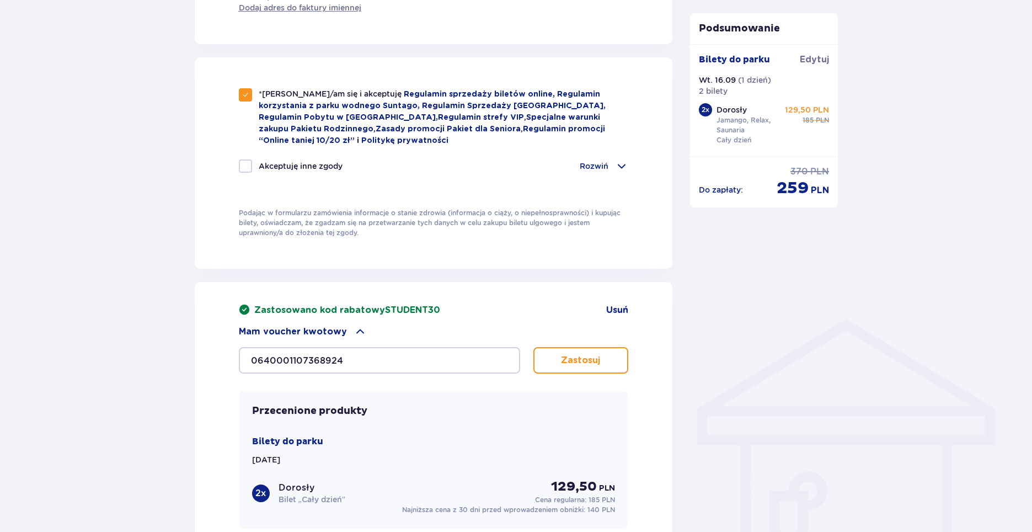
click at [575, 357] on p "Zastosuj" at bounding box center [580, 360] width 39 height 12
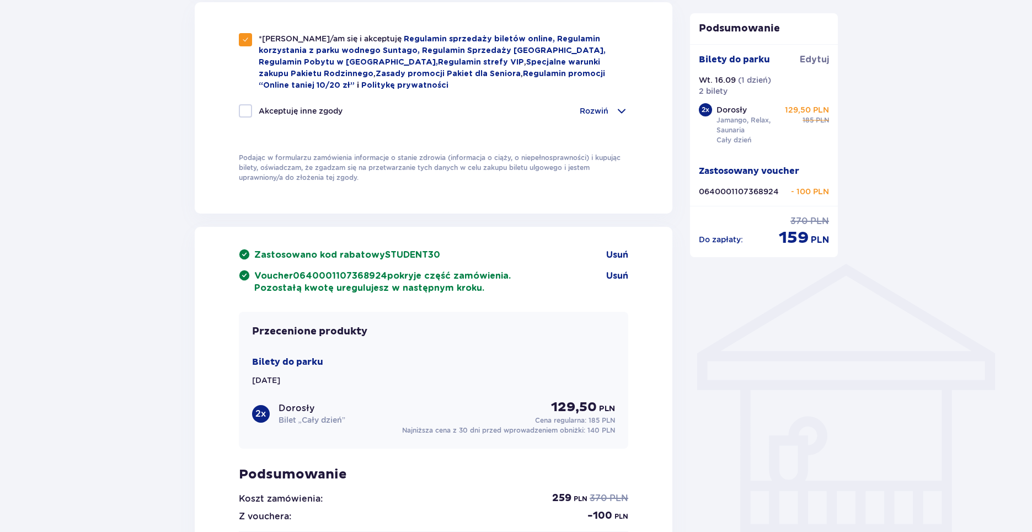
scroll to position [867, 0]
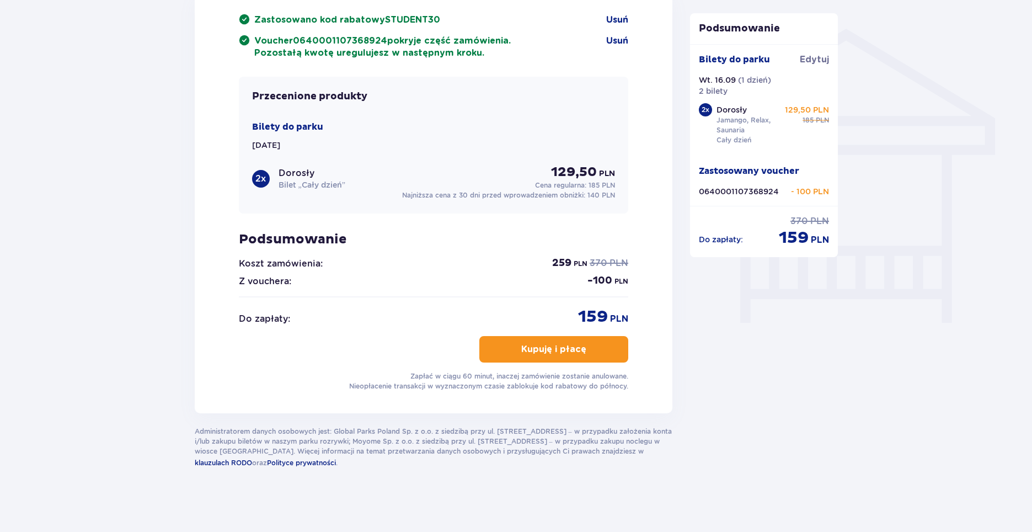
click at [501, 349] on button "Kupuję i płacę" at bounding box center [553, 349] width 149 height 26
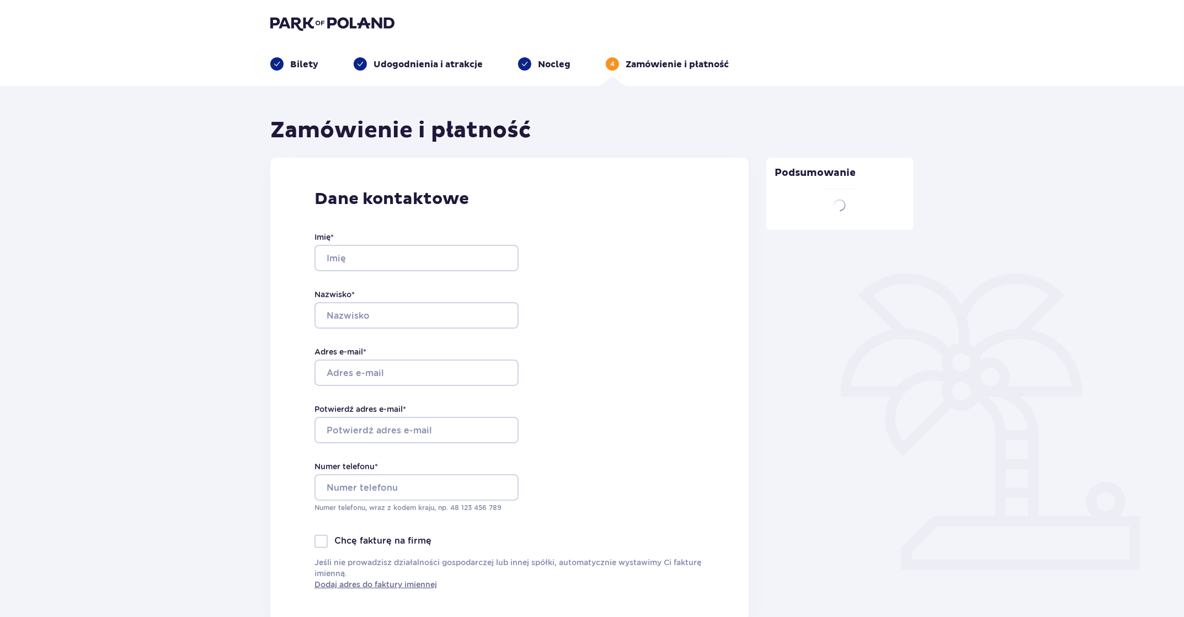
type input "[PERSON_NAME]"
type input "[PERSON_NAME][EMAIL_ADDRESS][DOMAIN_NAME]"
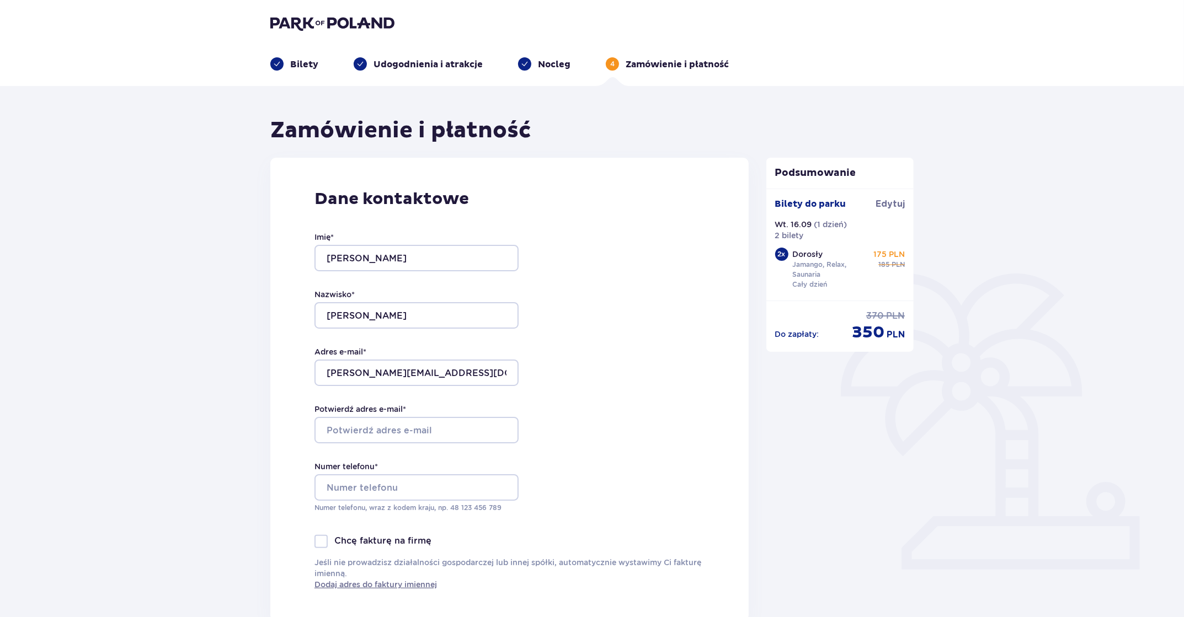
click at [301, 3] on header "Bilety Udogodnienia i atrakcje [PERSON_NAME] 4 Zamówienie i płatność" at bounding box center [592, 43] width 1184 height 86
click at [302, 17] on img at bounding box center [332, 22] width 124 height 15
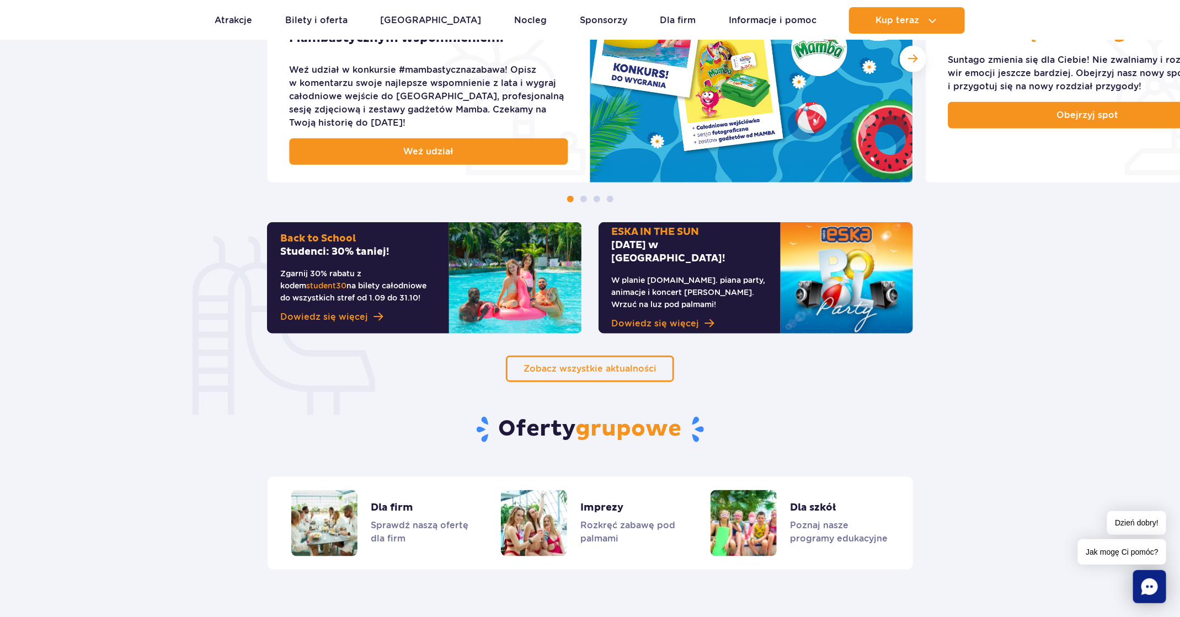
scroll to position [552, 0]
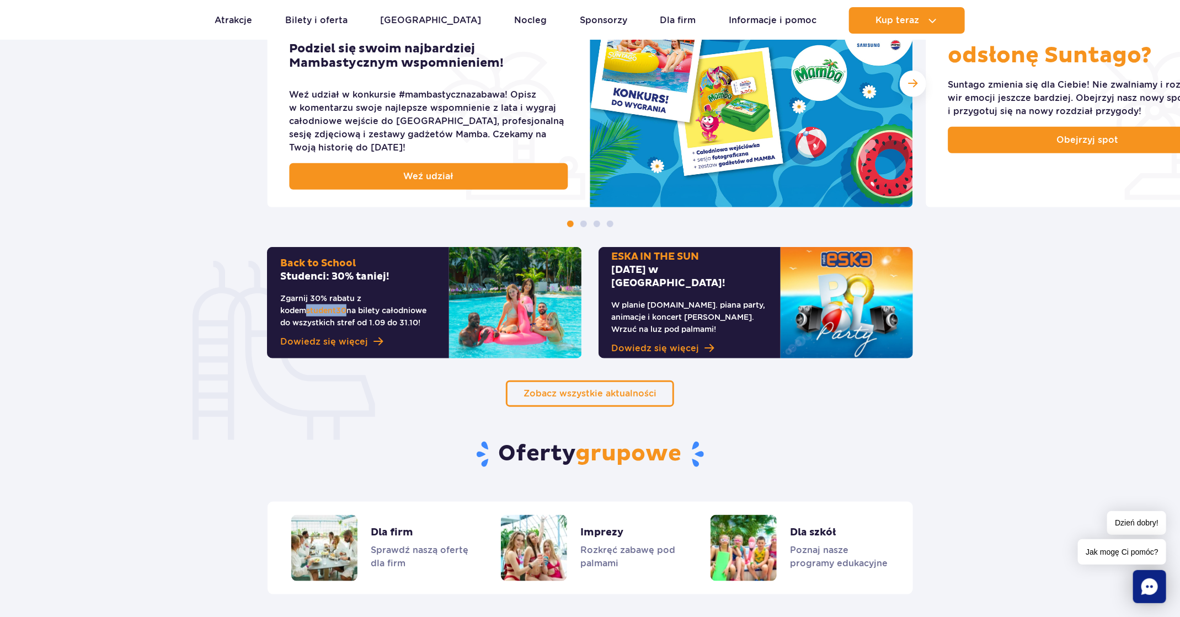
drag, startPoint x: 393, startPoint y: 302, endPoint x: 443, endPoint y: 295, distance: 50.7
click at [443, 295] on div "Back to School Studenci: 30% taniej! Zgarnij 30% rabatu z kodem student30 na bi…" at bounding box center [358, 302] width 182 height 111
